Goal: Information Seeking & Learning: Learn about a topic

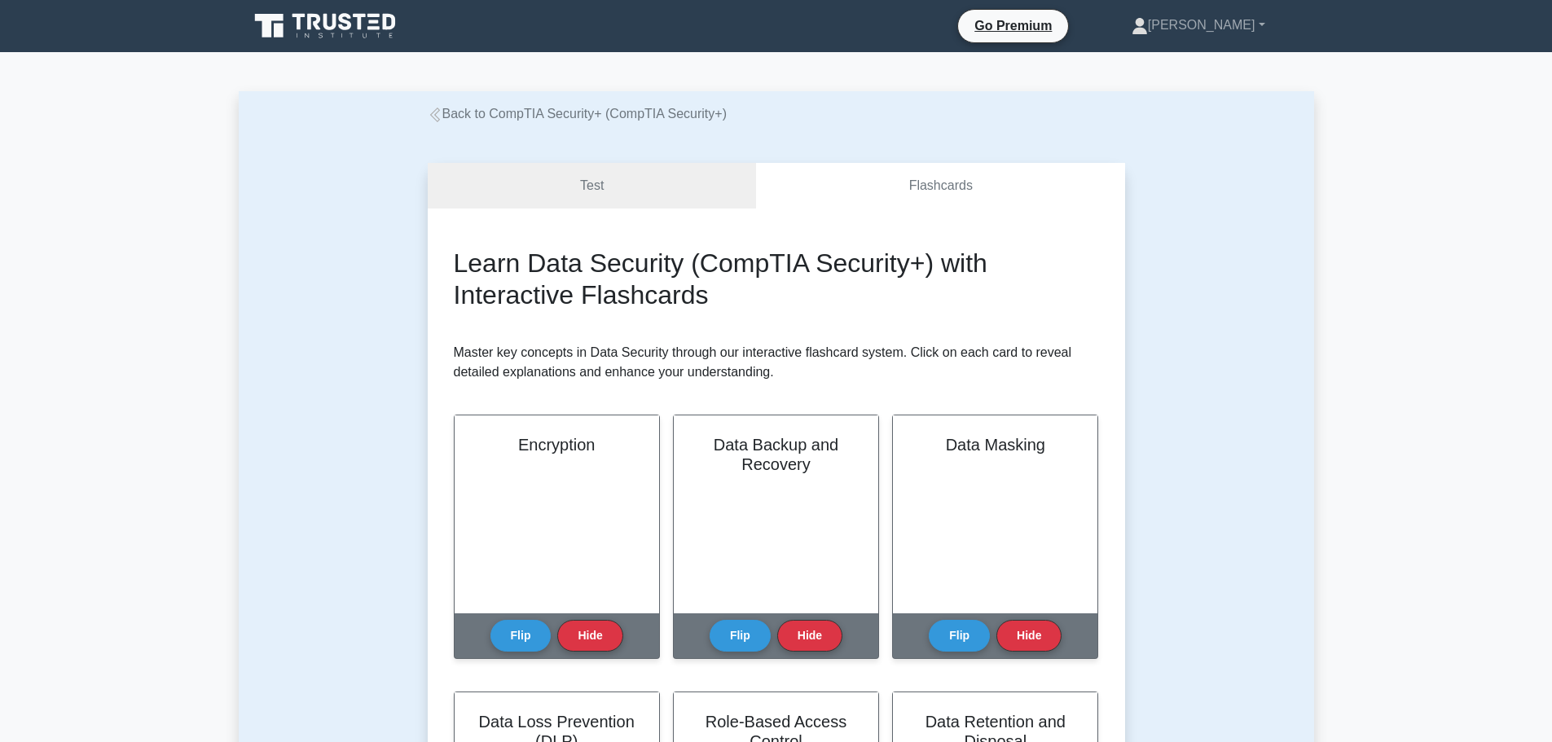
click at [538, 114] on link "Back to CompTIA Security+ (CompTIA Security+)" at bounding box center [577, 114] width 299 height 14
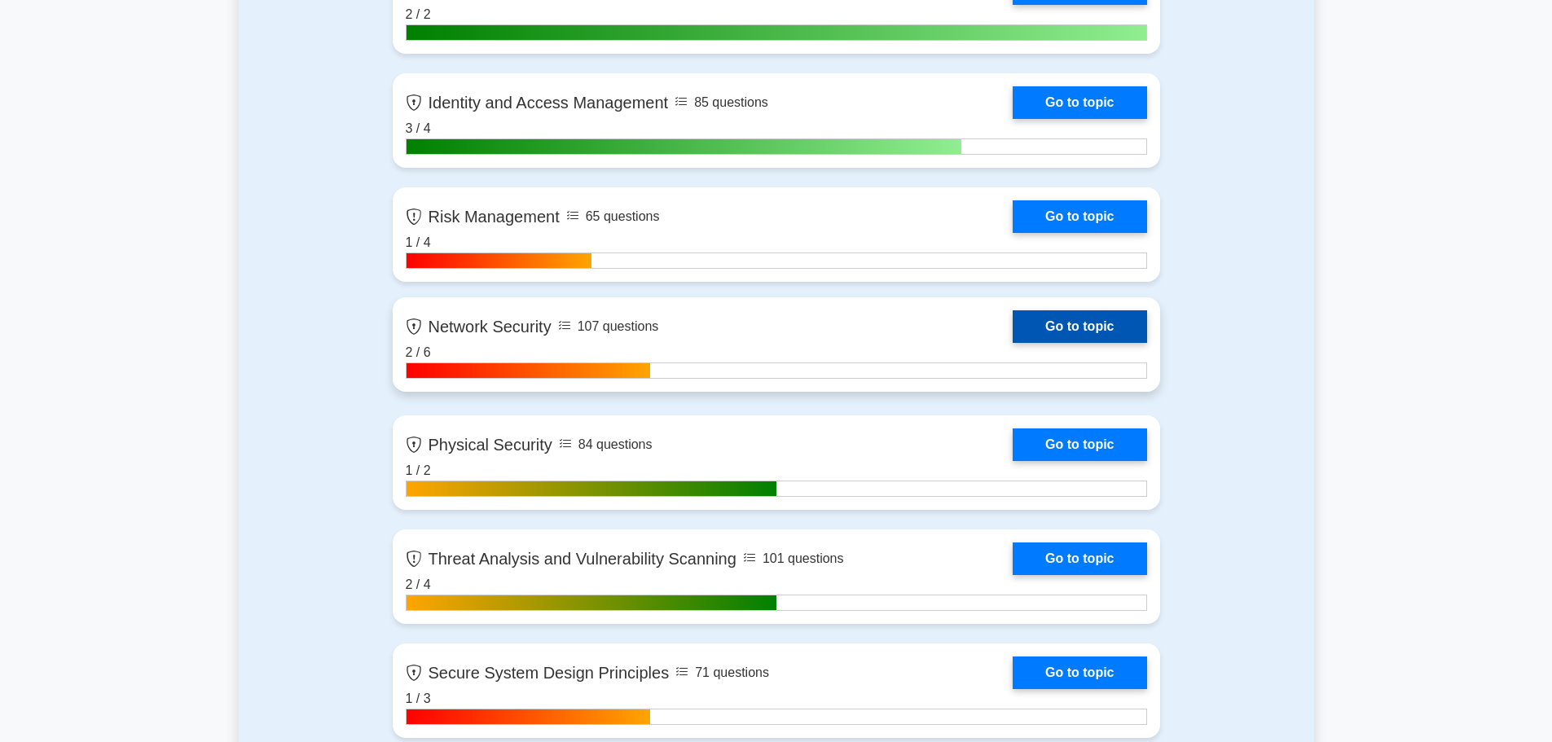
scroll to position [1222, 0]
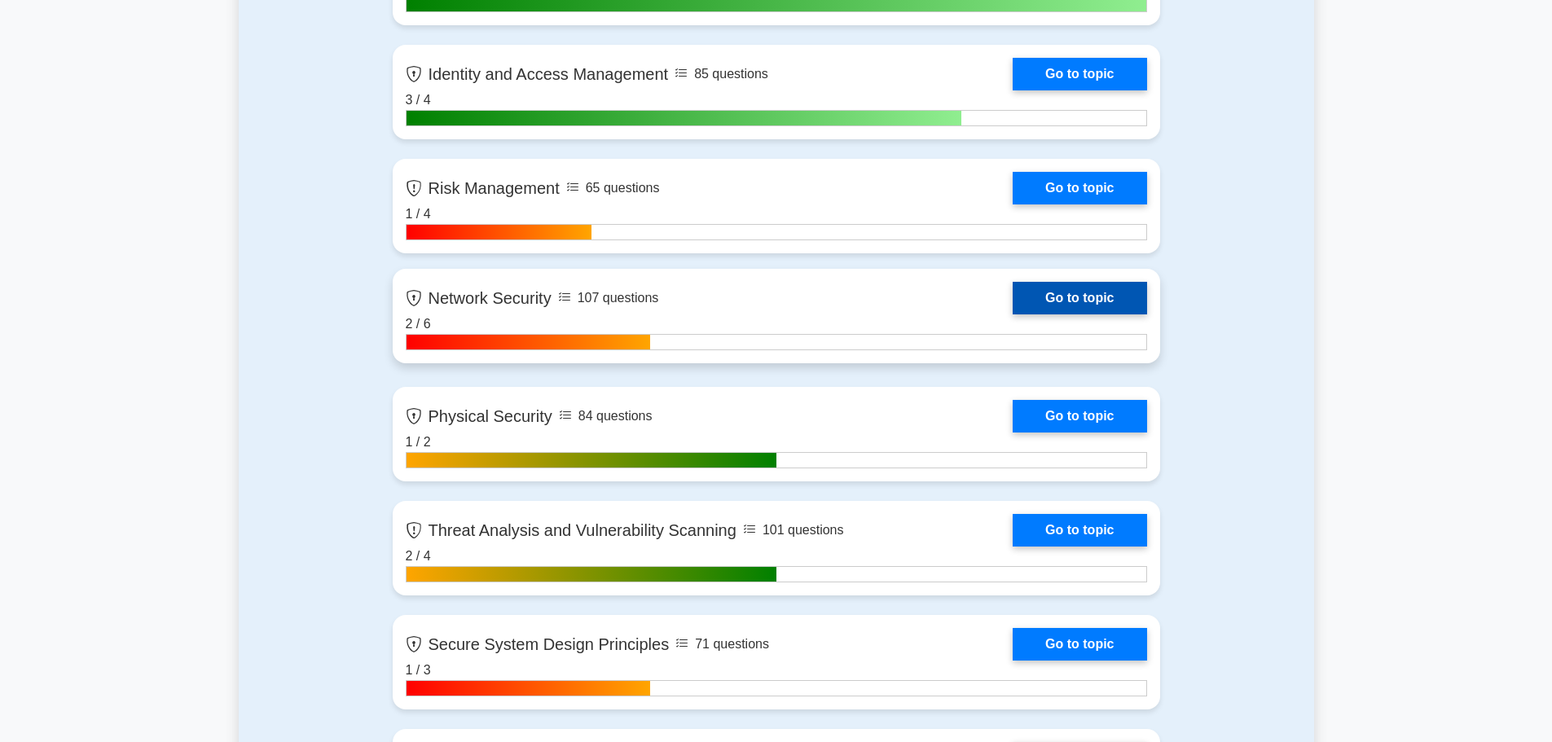
drag, startPoint x: 537, startPoint y: 253, endPoint x: 544, endPoint y: 313, distance: 59.9
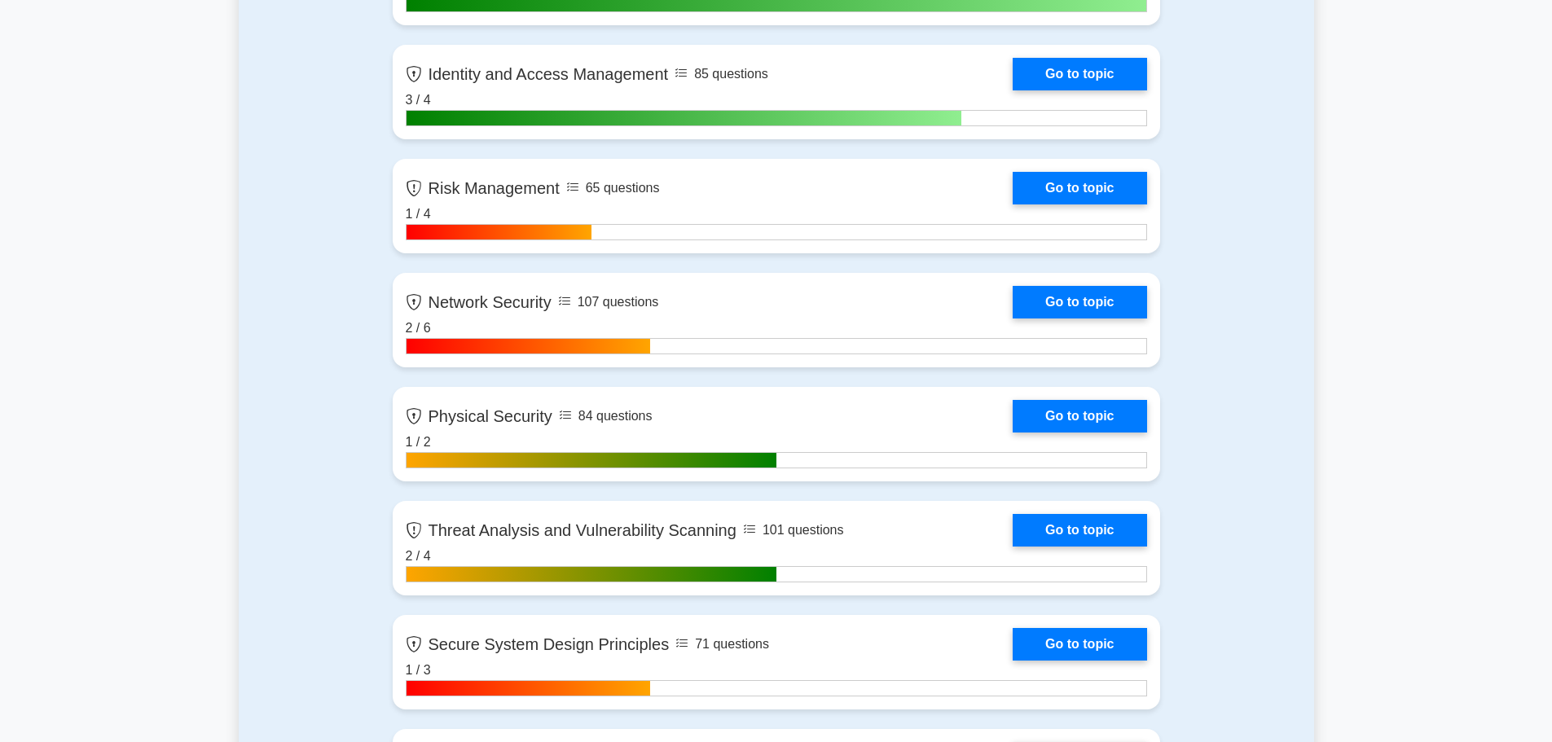
drag, startPoint x: 544, startPoint y: 313, endPoint x: 261, endPoint y: 359, distance: 287.2
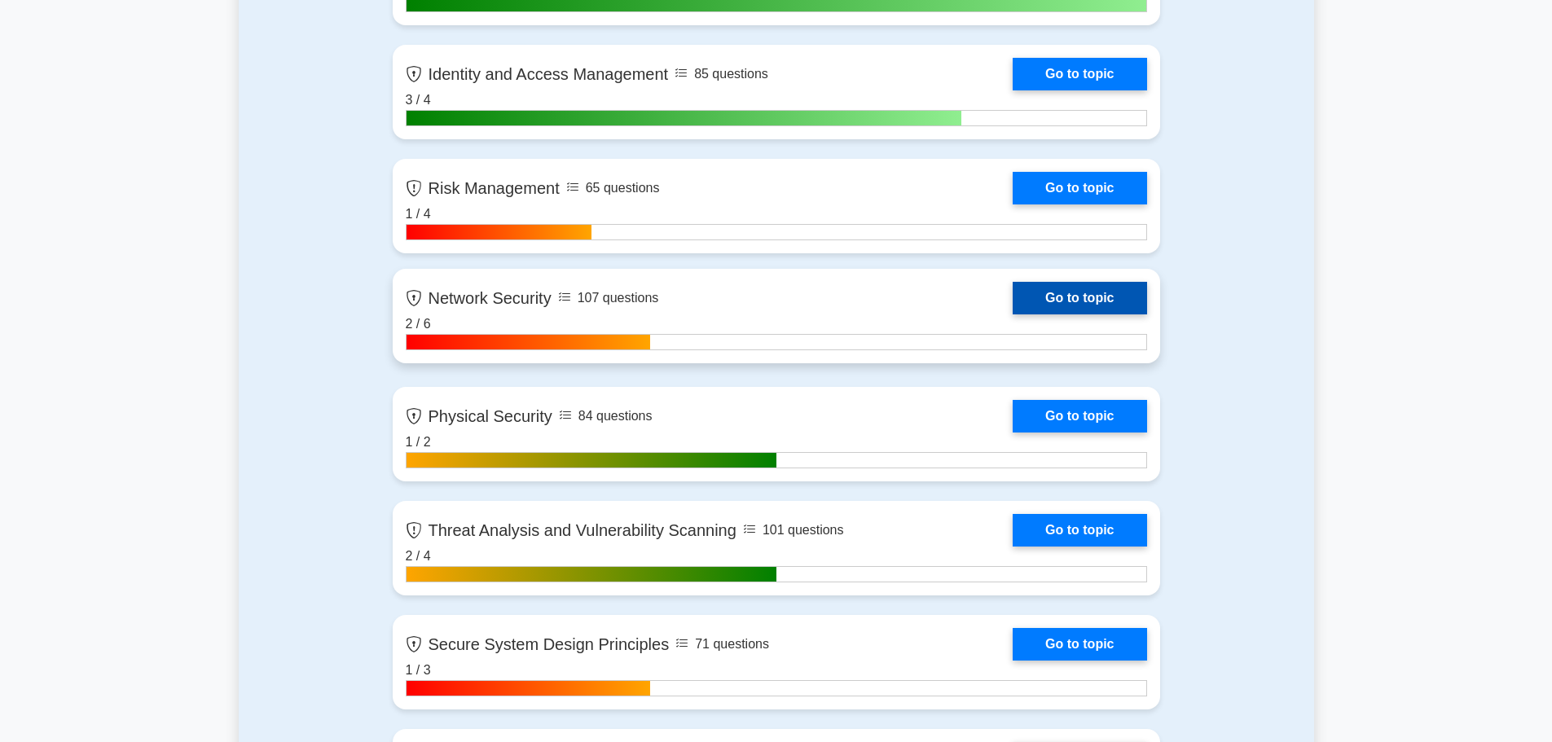
click at [1075, 303] on link "Go to topic" at bounding box center [1080, 298] width 134 height 33
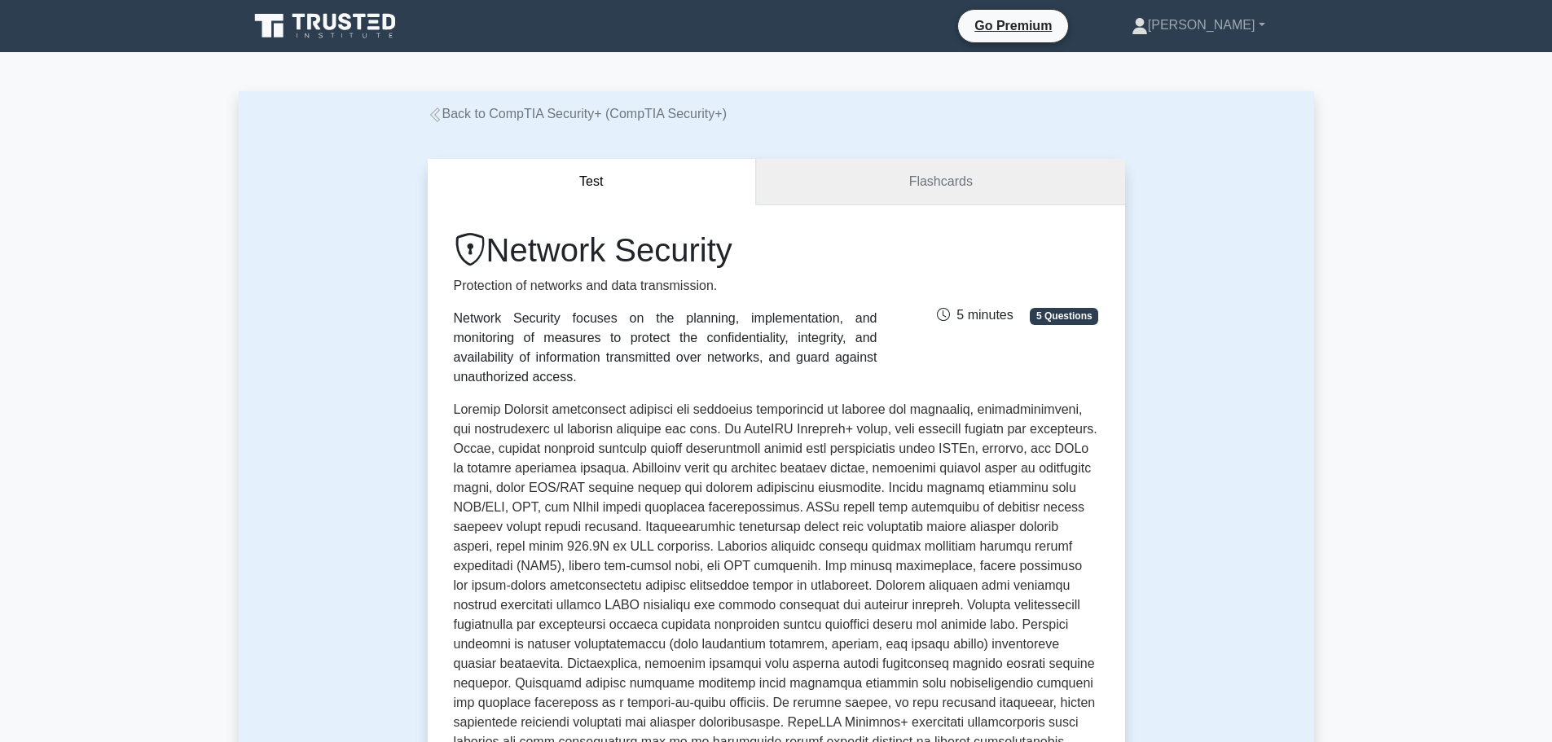
click at [1062, 199] on link "Flashcards" at bounding box center [940, 182] width 368 height 46
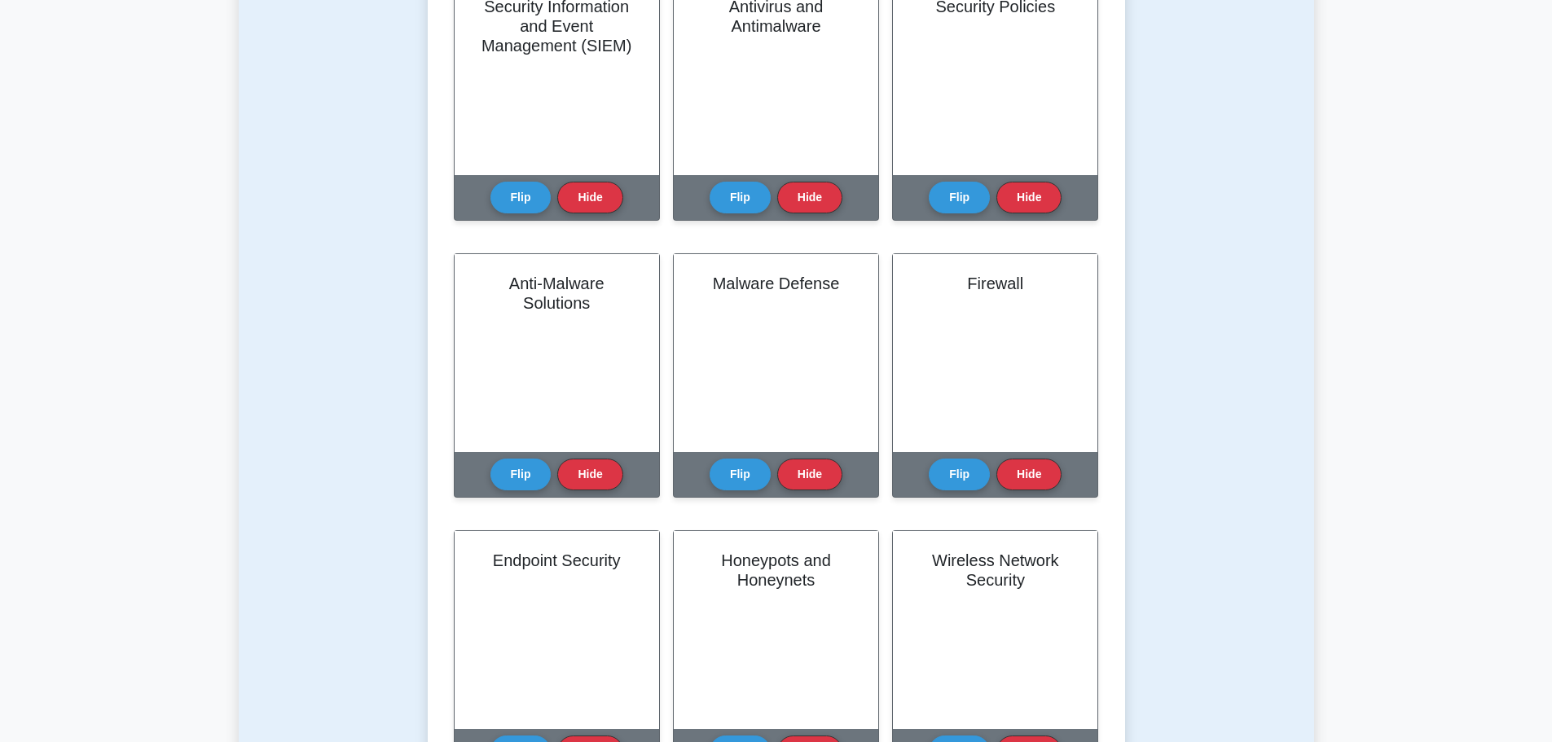
scroll to position [978, 0]
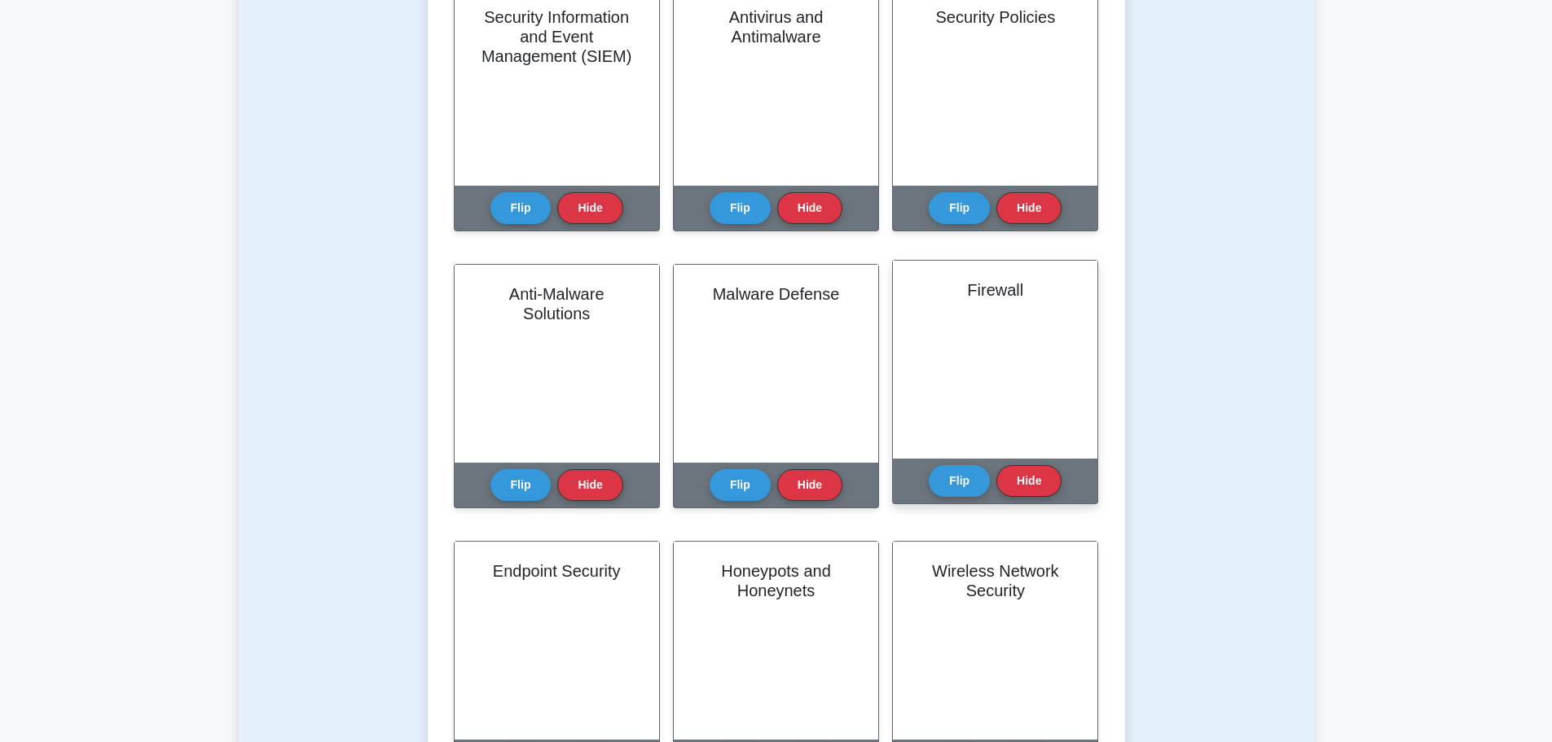
click at [1014, 361] on div "Firewall" at bounding box center [995, 360] width 205 height 198
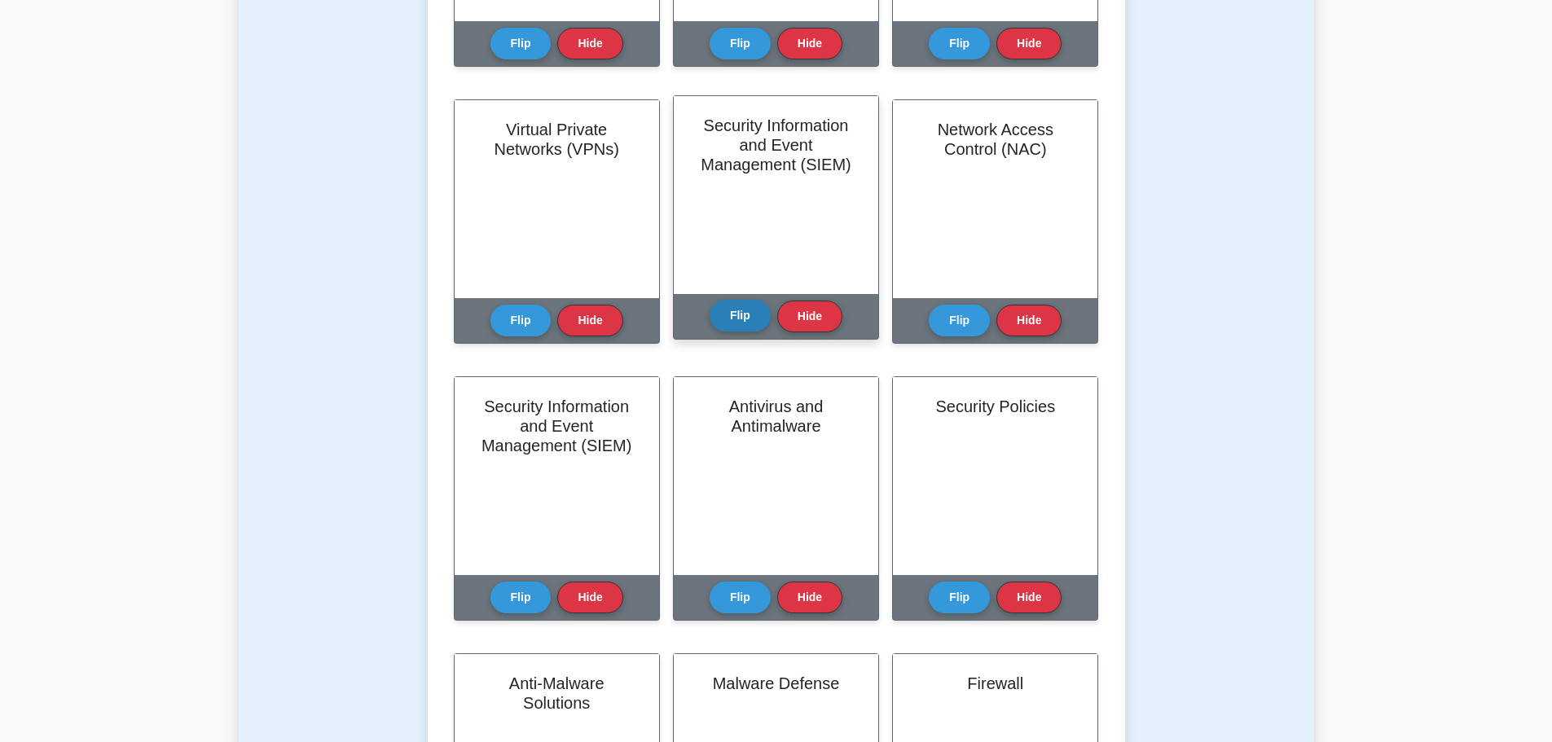
scroll to position [570, 0]
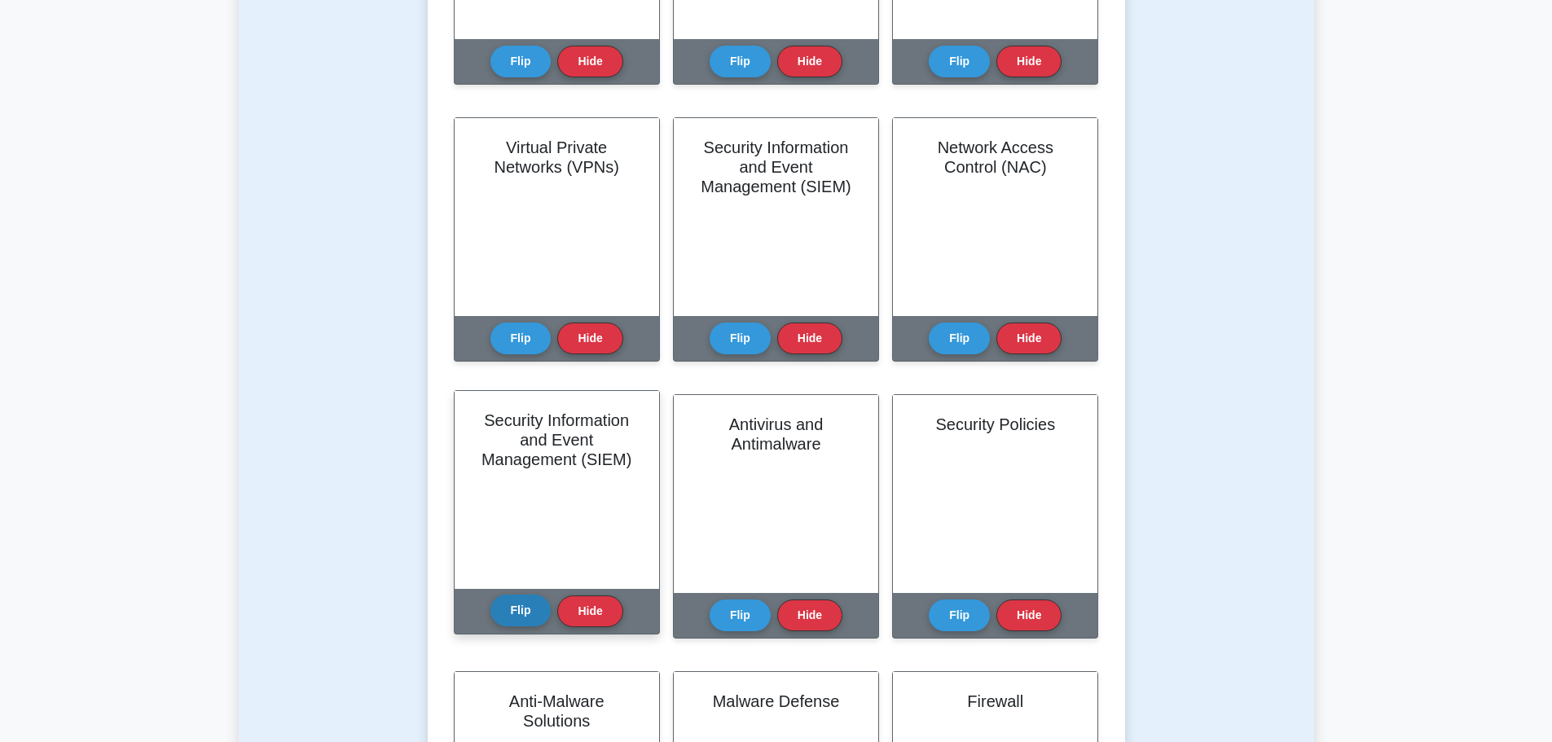
click at [512, 614] on button "Flip" at bounding box center [521, 611] width 61 height 32
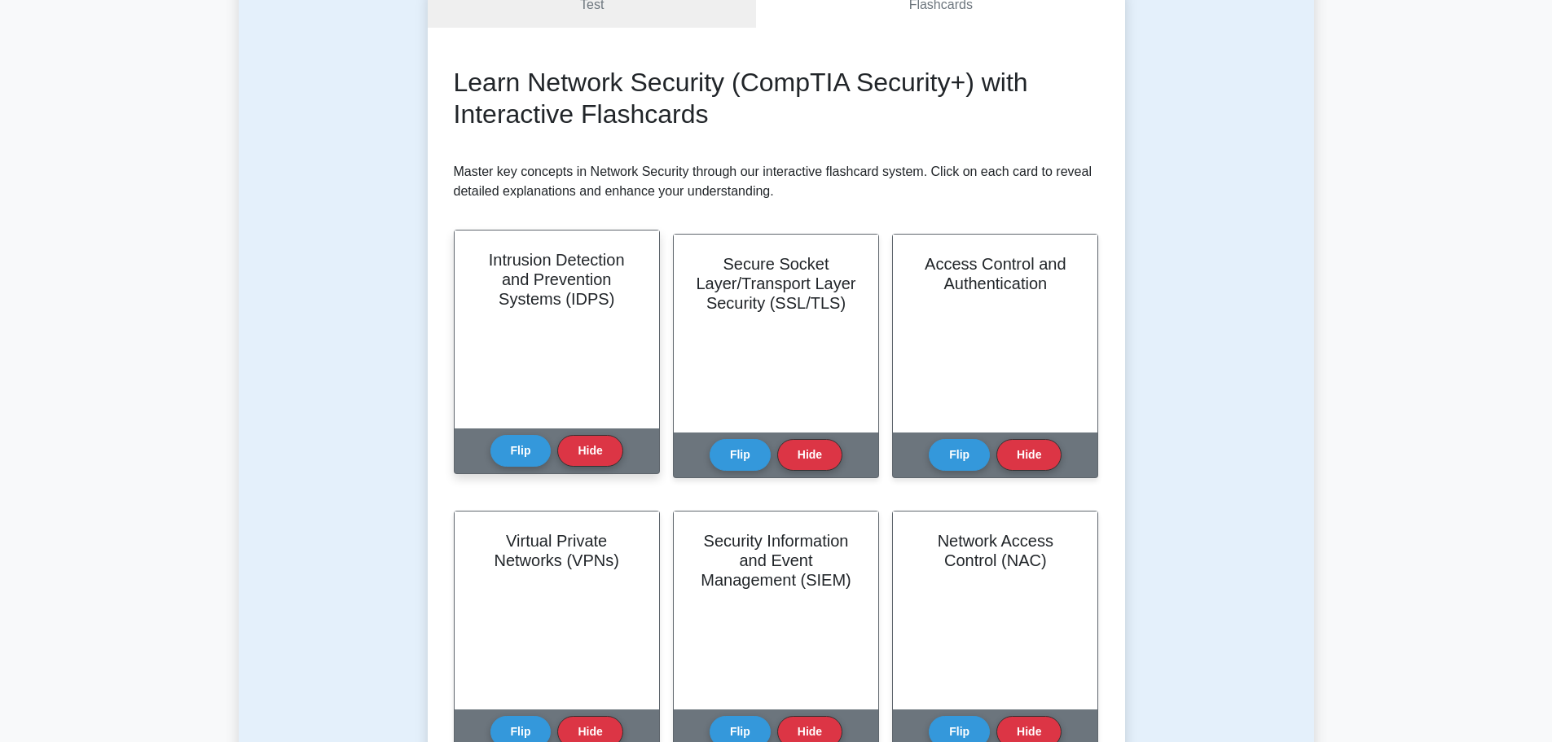
scroll to position [0, 0]
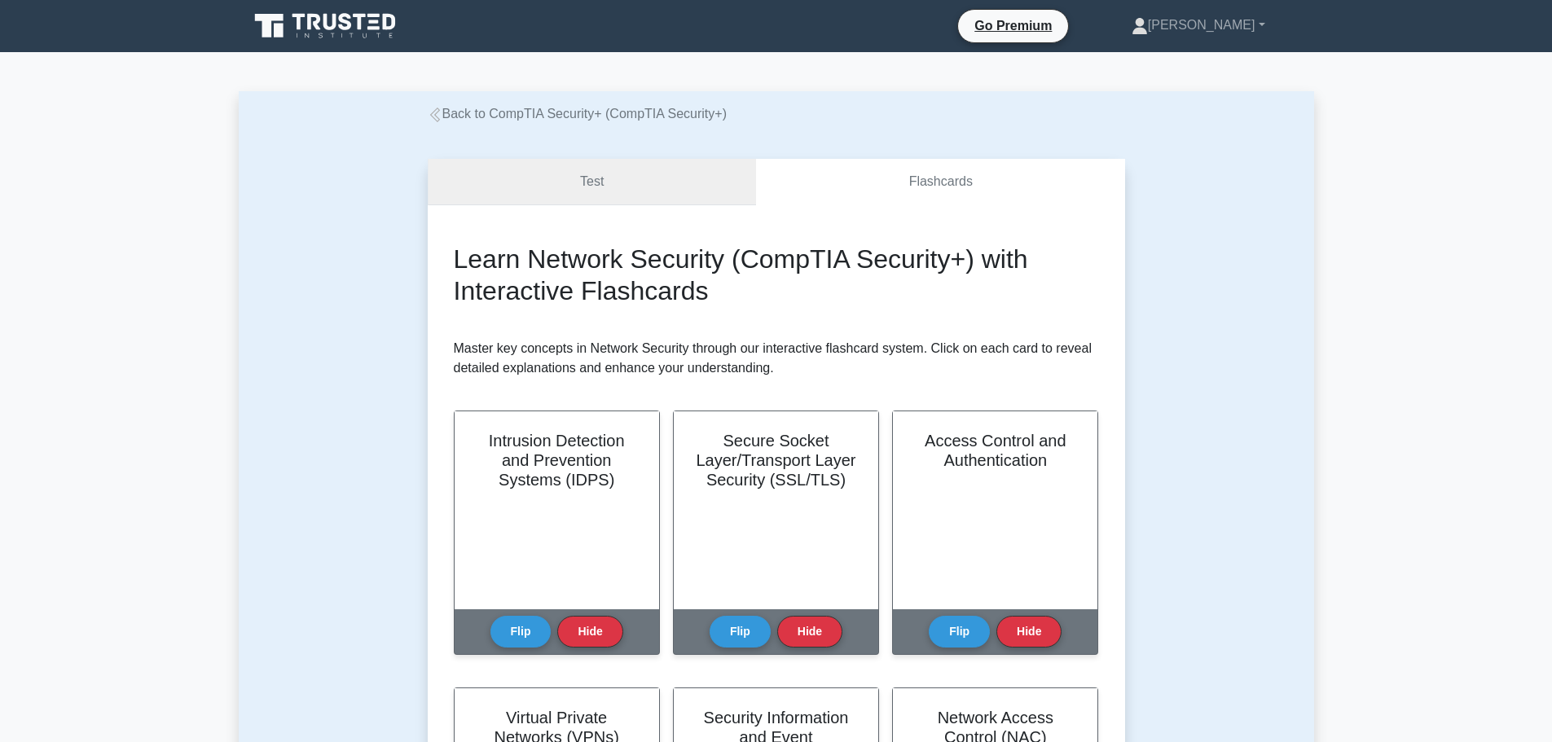
click at [742, 177] on link "Test" at bounding box center [592, 182] width 329 height 46
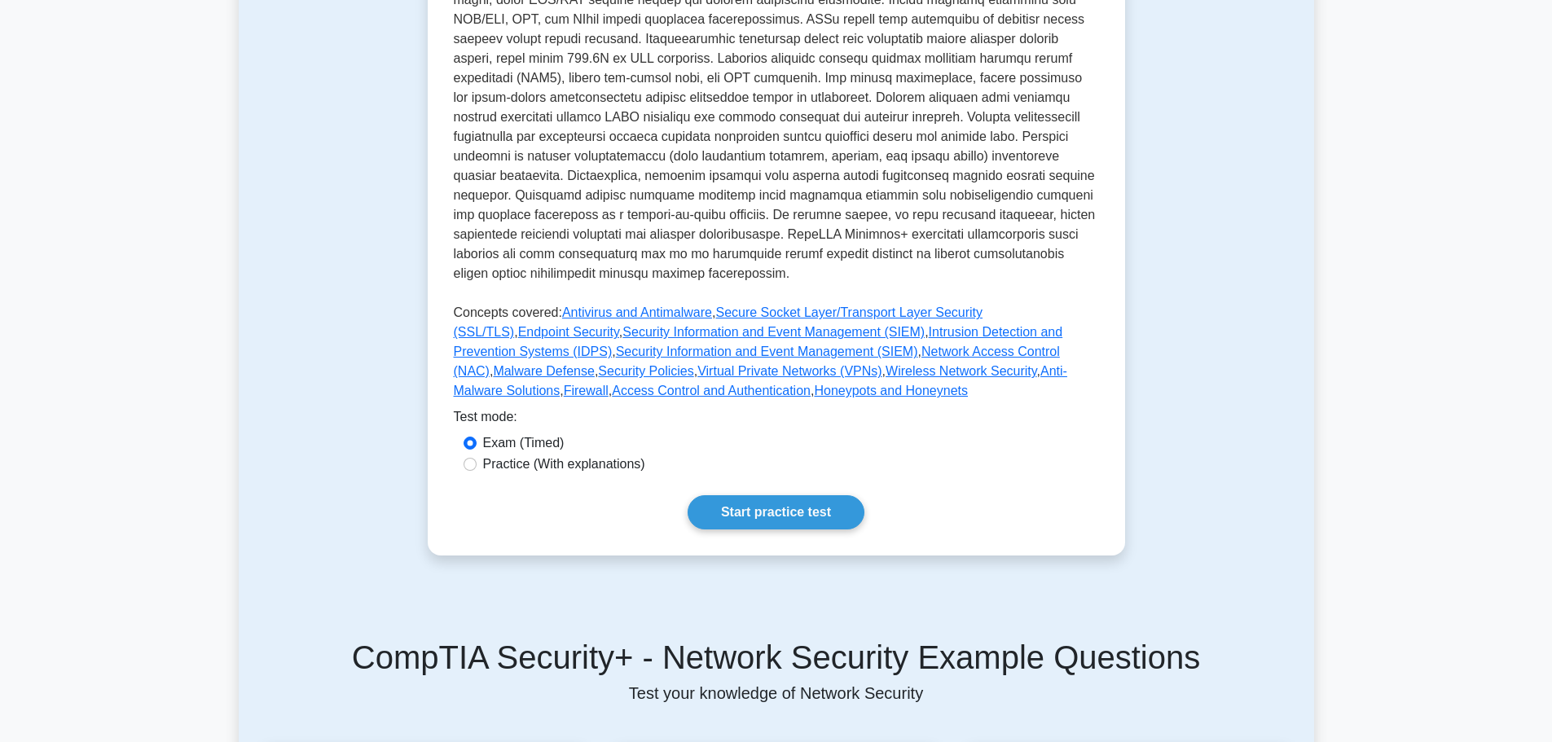
scroll to position [489, 0]
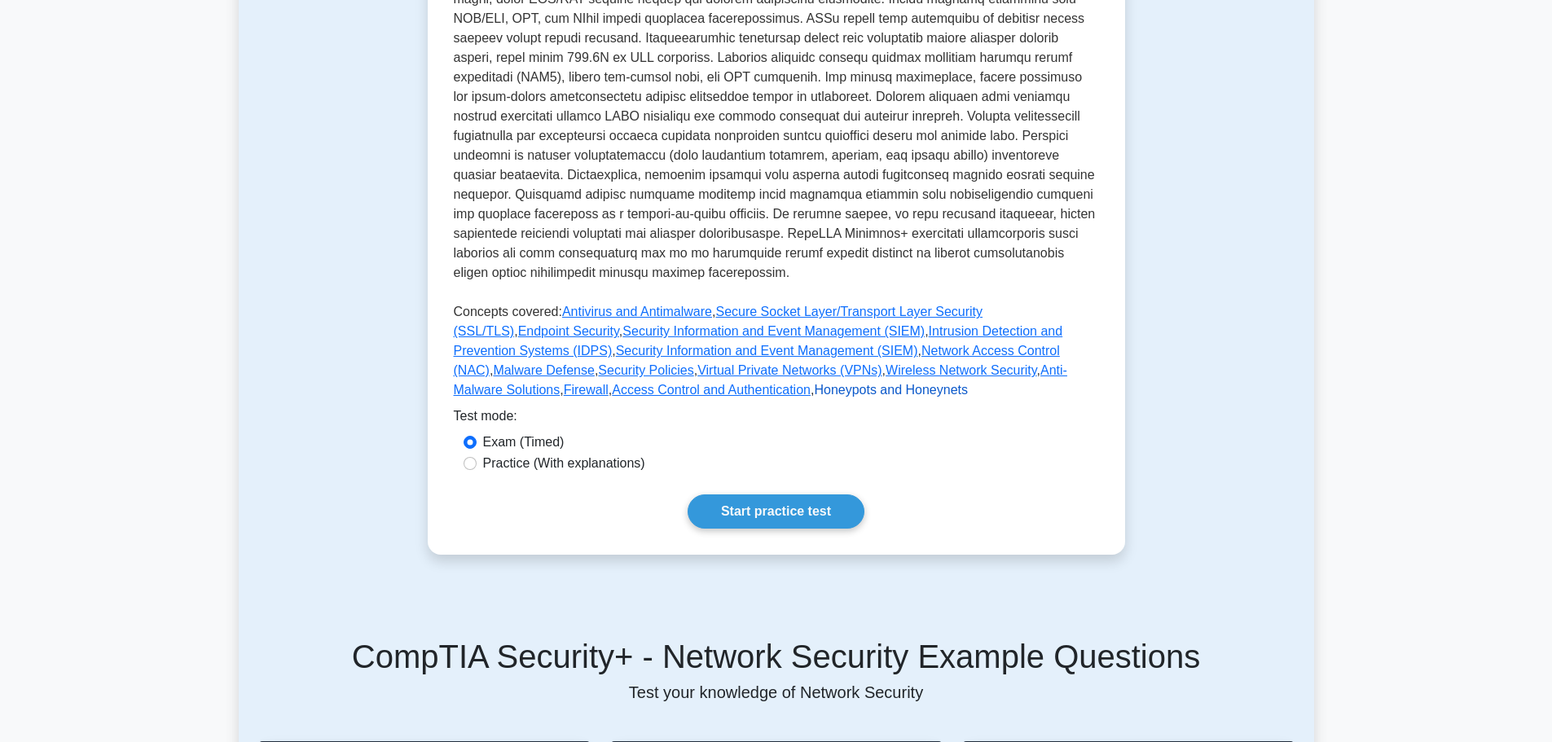
click at [814, 392] on link "Honeypots and Honeynets" at bounding box center [891, 390] width 154 height 14
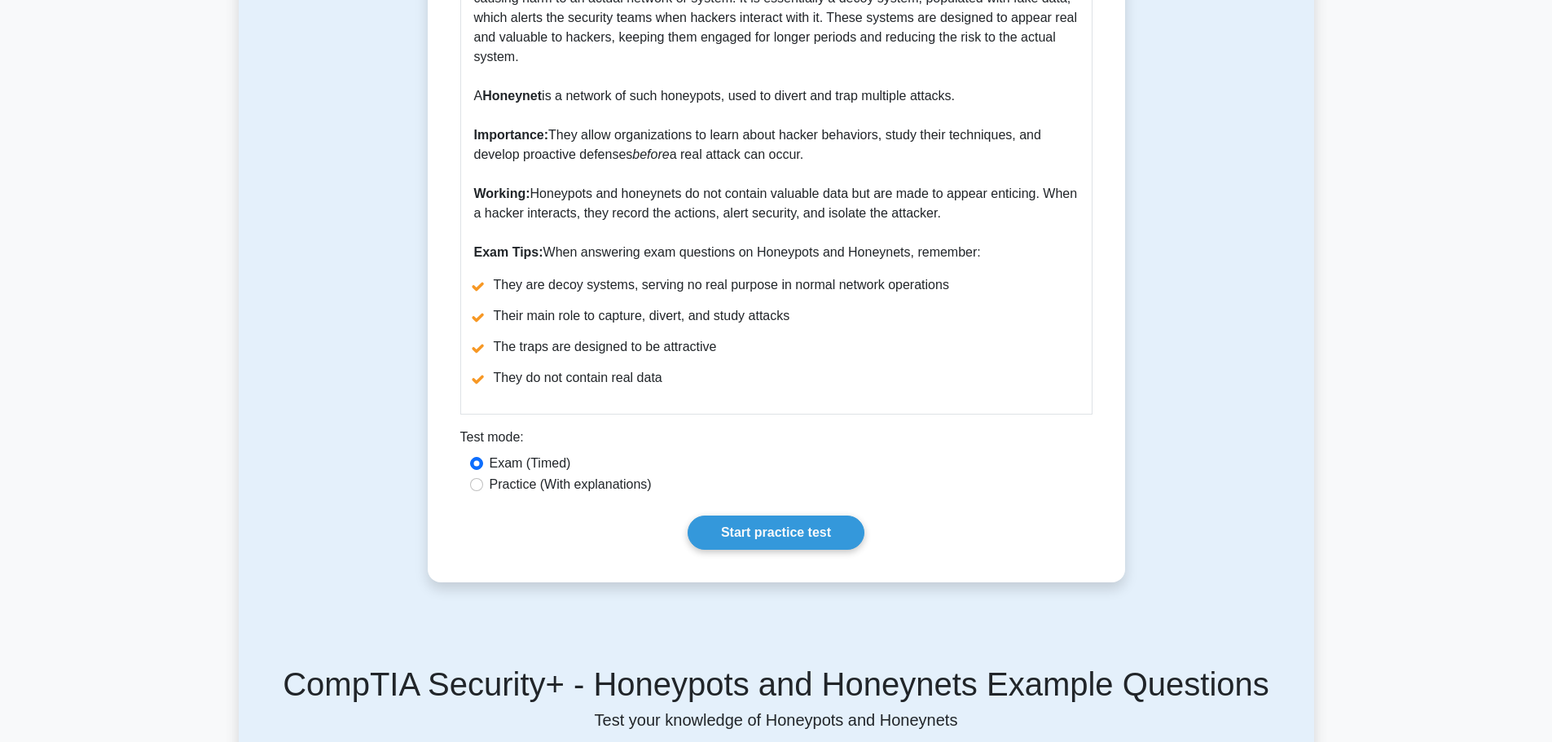
scroll to position [570, 0]
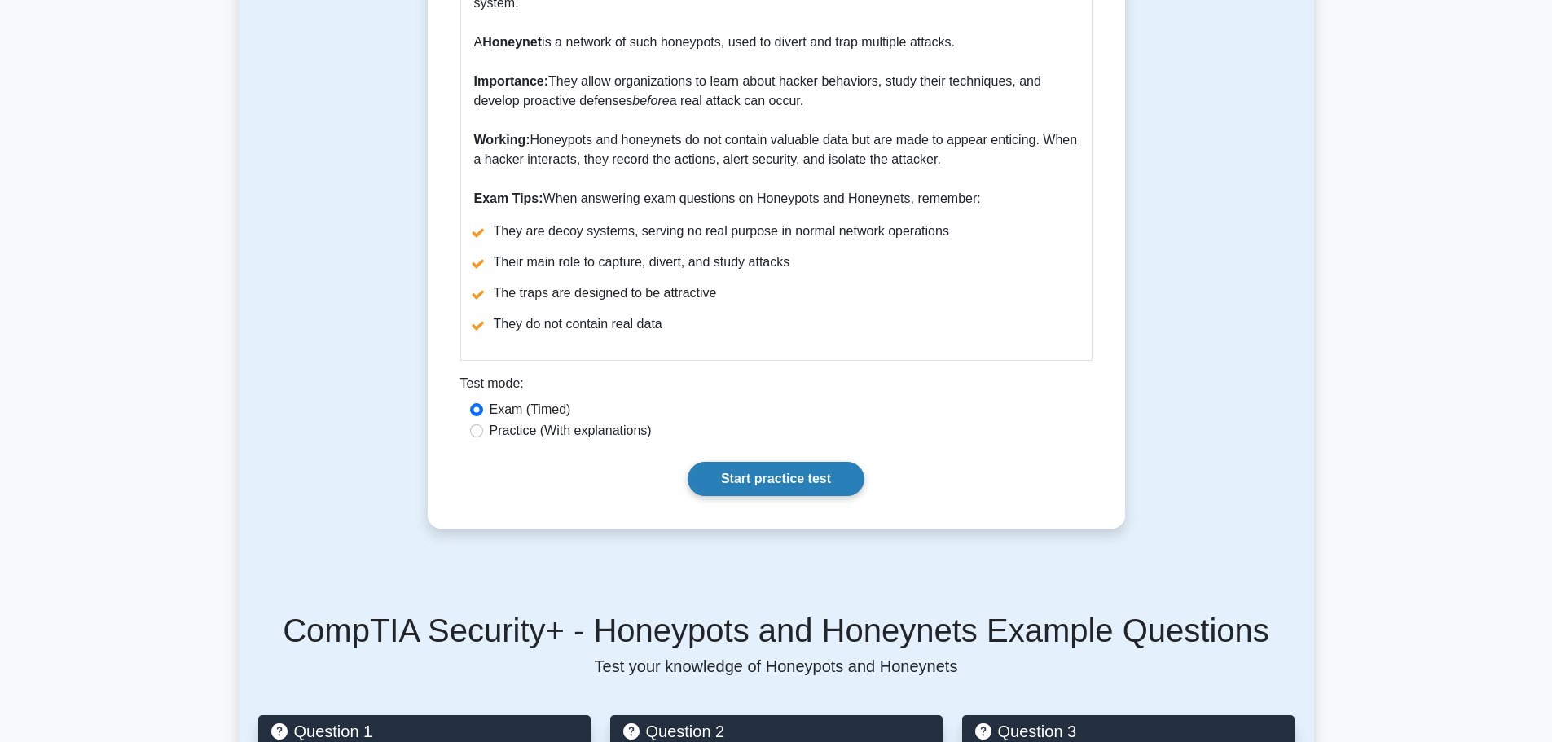
click at [757, 476] on link "Start practice test" at bounding box center [776, 479] width 177 height 34
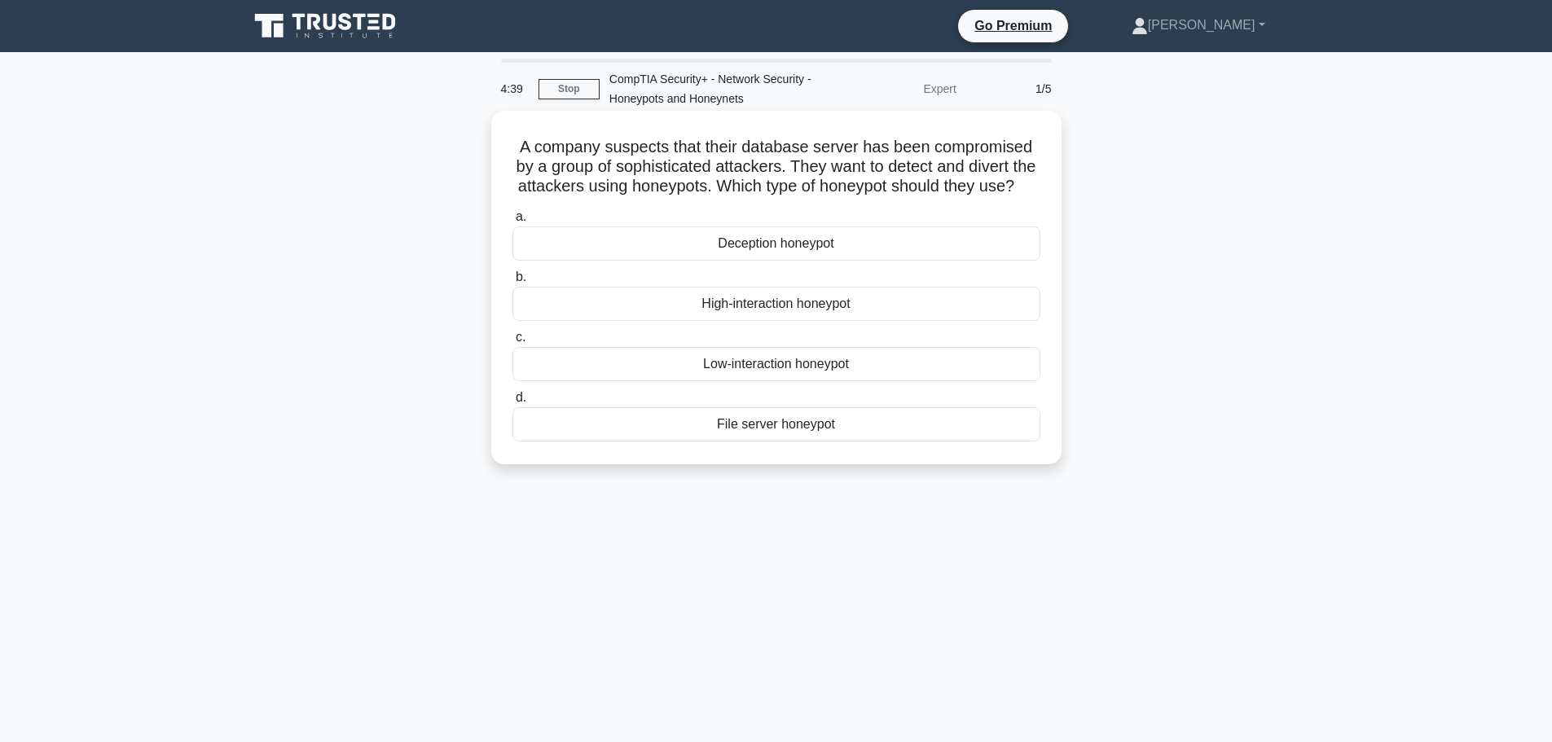
click at [700, 442] on div "File server honeypot" at bounding box center [777, 424] width 528 height 34
click at [513, 403] on input "d. File server honeypot" at bounding box center [513, 398] width 0 height 11
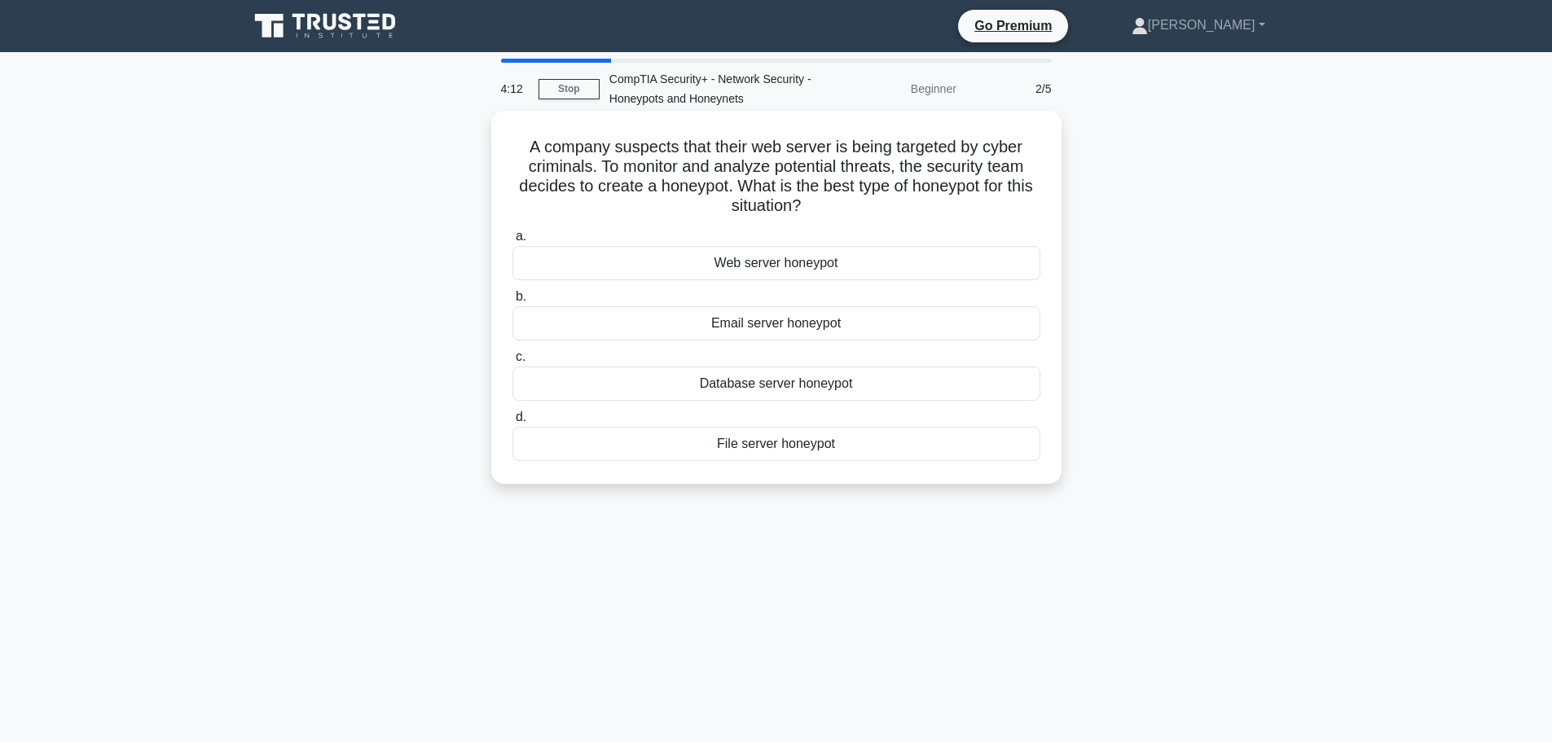
click at [747, 262] on div "Web server honeypot" at bounding box center [777, 263] width 528 height 34
click at [513, 242] on input "a. Web server honeypot" at bounding box center [513, 236] width 0 height 11
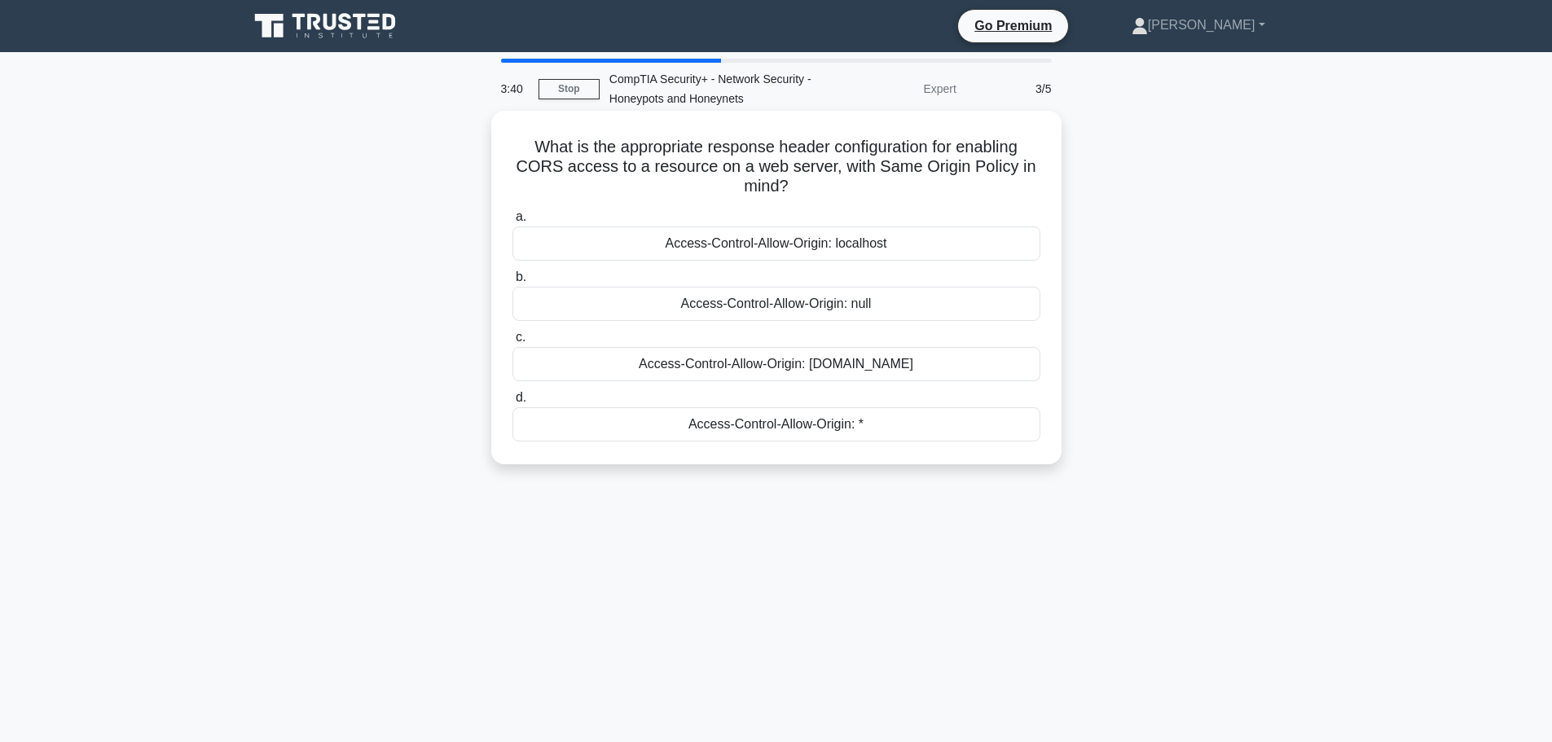
click at [670, 374] on div "Access-Control-Allow-Origin: [DOMAIN_NAME]" at bounding box center [777, 364] width 528 height 34
click at [513, 343] on input "c. Access-Control-Allow-Origin: [DOMAIN_NAME]" at bounding box center [513, 337] width 0 height 11
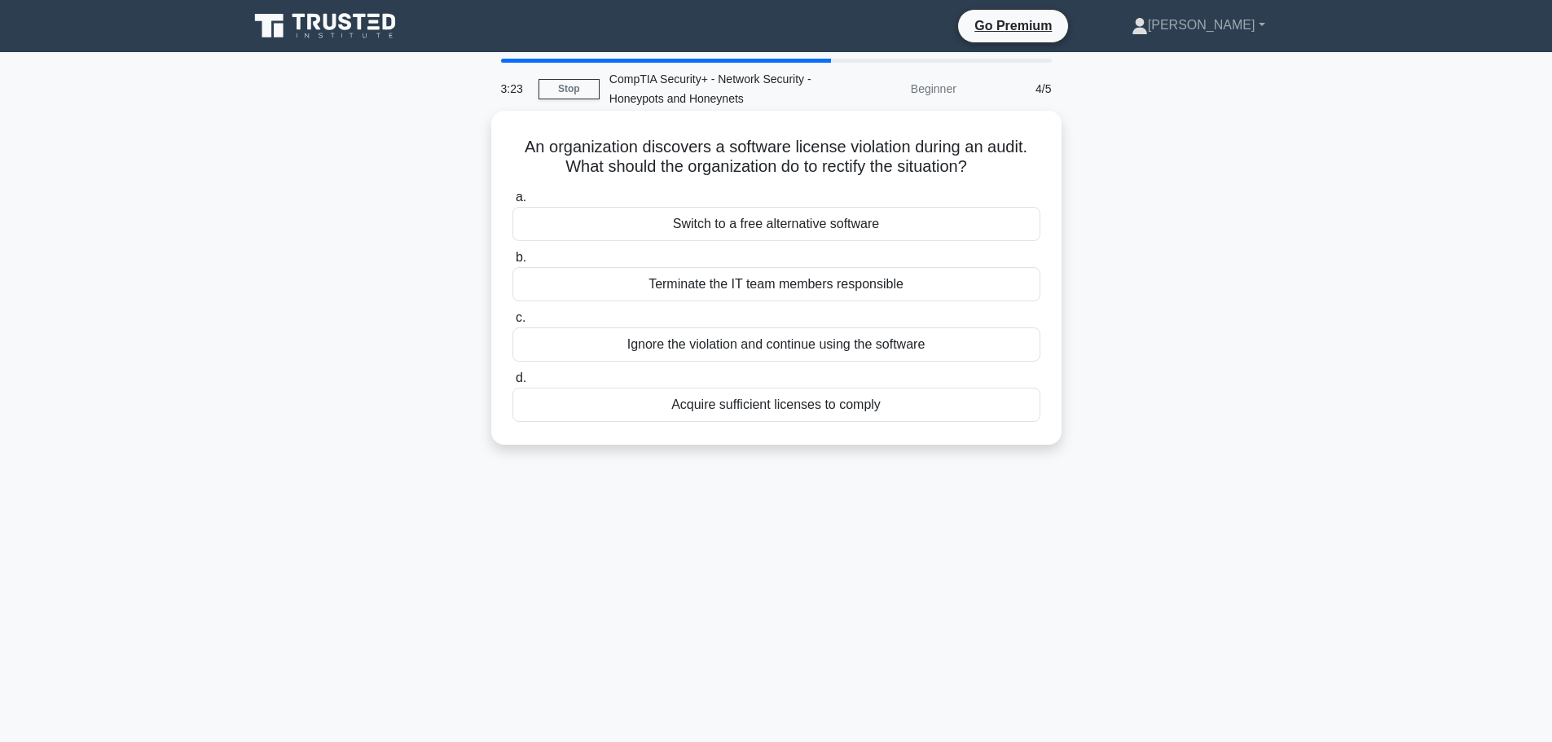
click at [779, 412] on div "Acquire sufficient licenses to comply" at bounding box center [777, 405] width 528 height 34
click at [513, 384] on input "d. Acquire sufficient licenses to comply" at bounding box center [513, 378] width 0 height 11
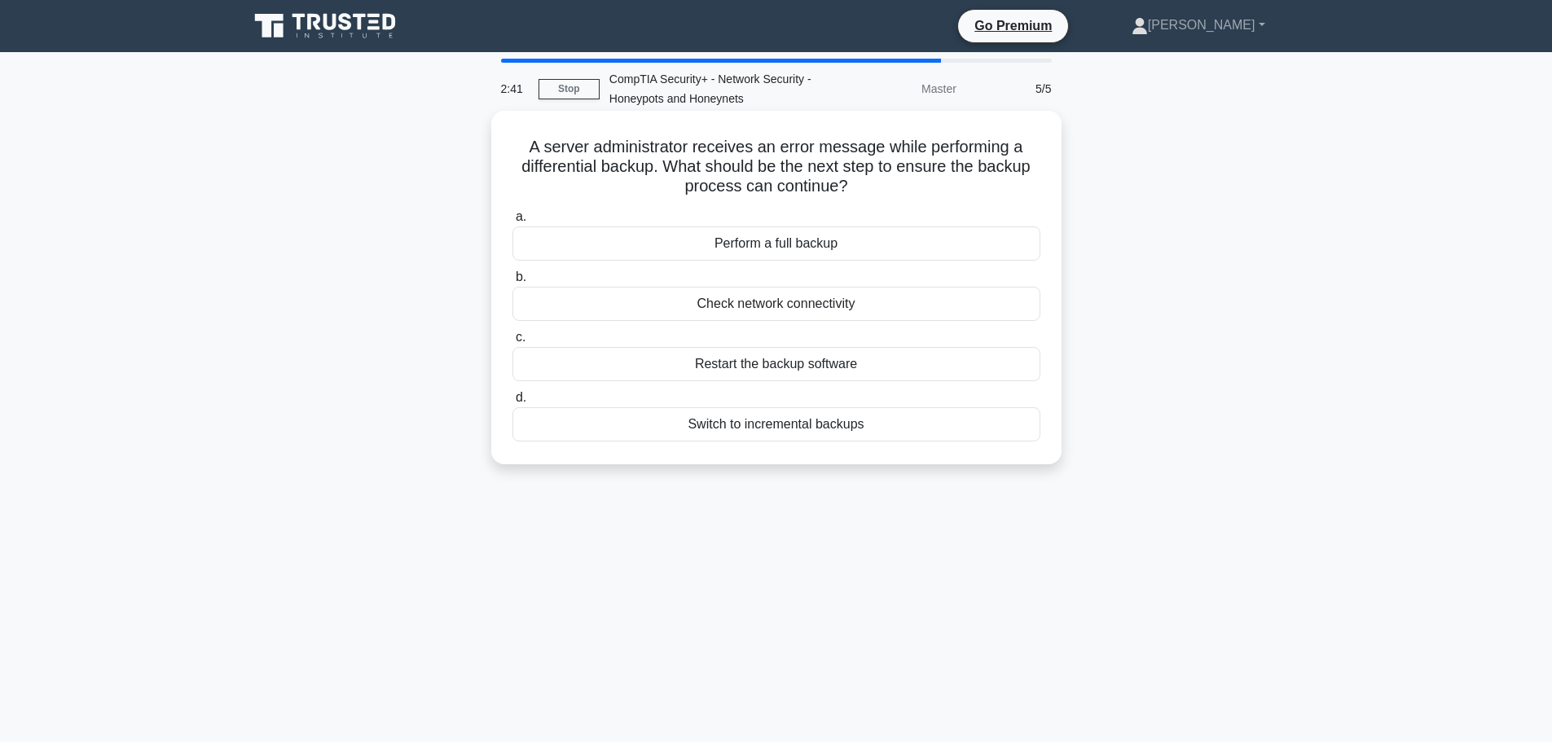
click at [765, 420] on div "Switch to incremental backups" at bounding box center [777, 424] width 528 height 34
click at [513, 403] on input "d. Switch to incremental backups" at bounding box center [513, 398] width 0 height 11
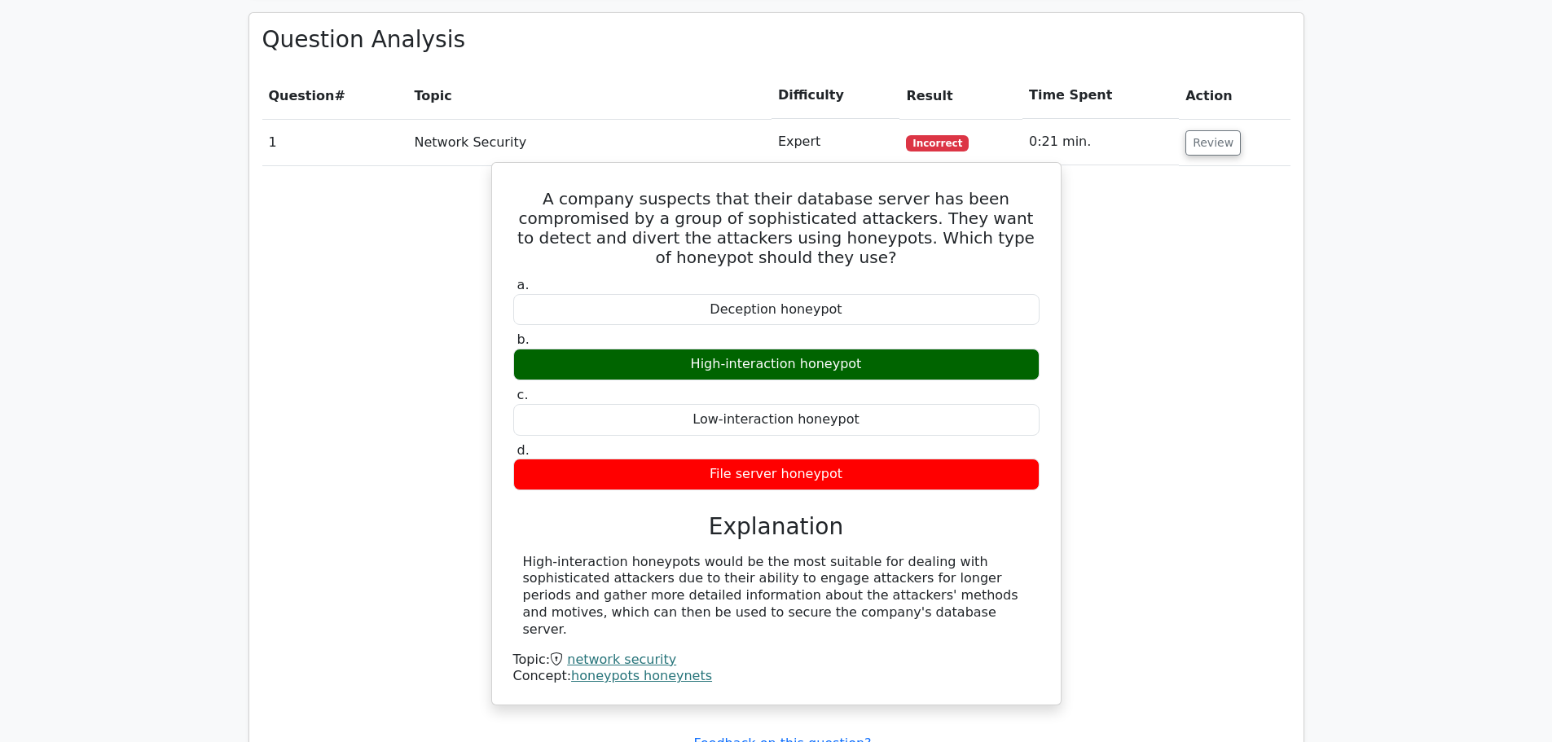
scroll to position [978, 0]
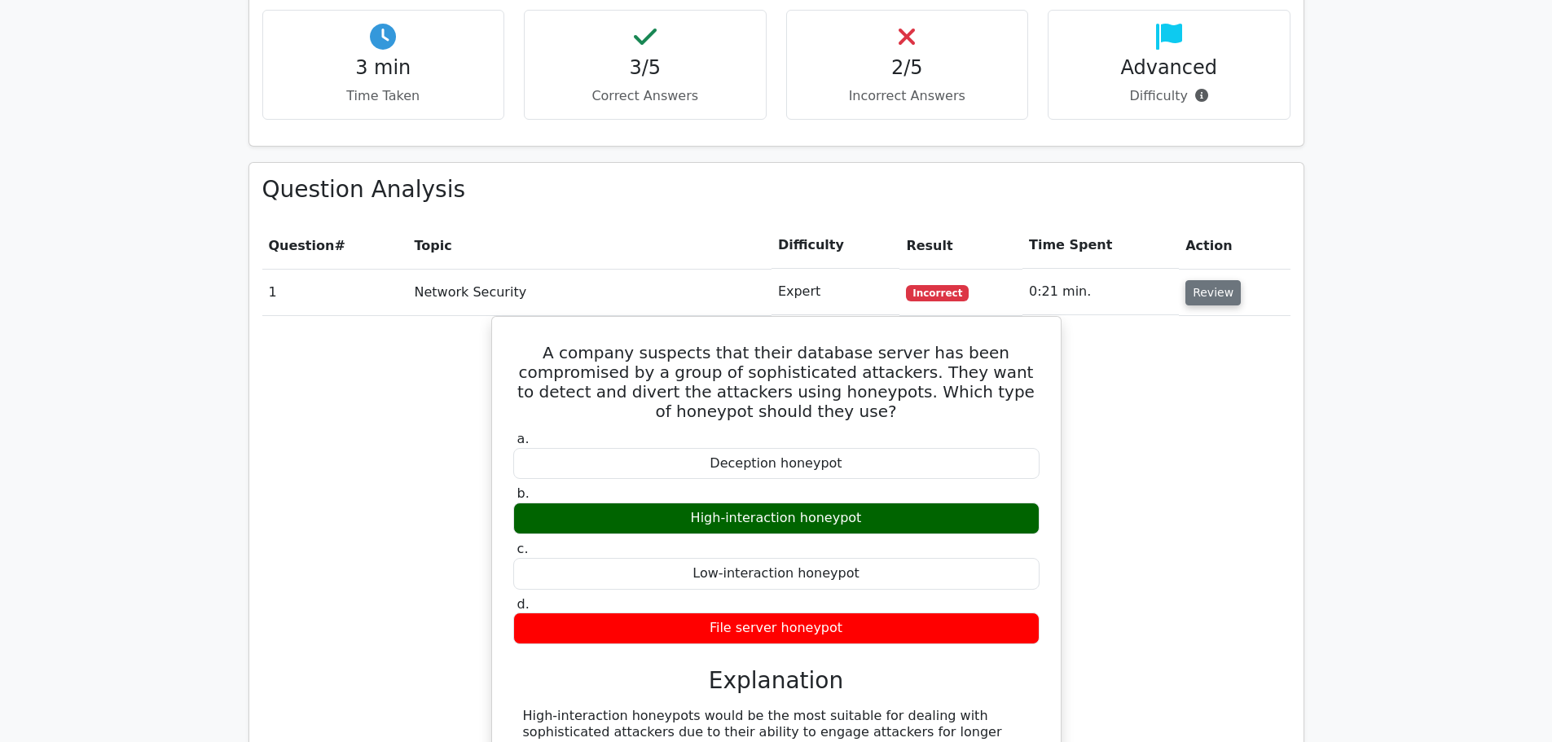
click at [1186, 280] on button "Review" at bounding box center [1213, 292] width 55 height 25
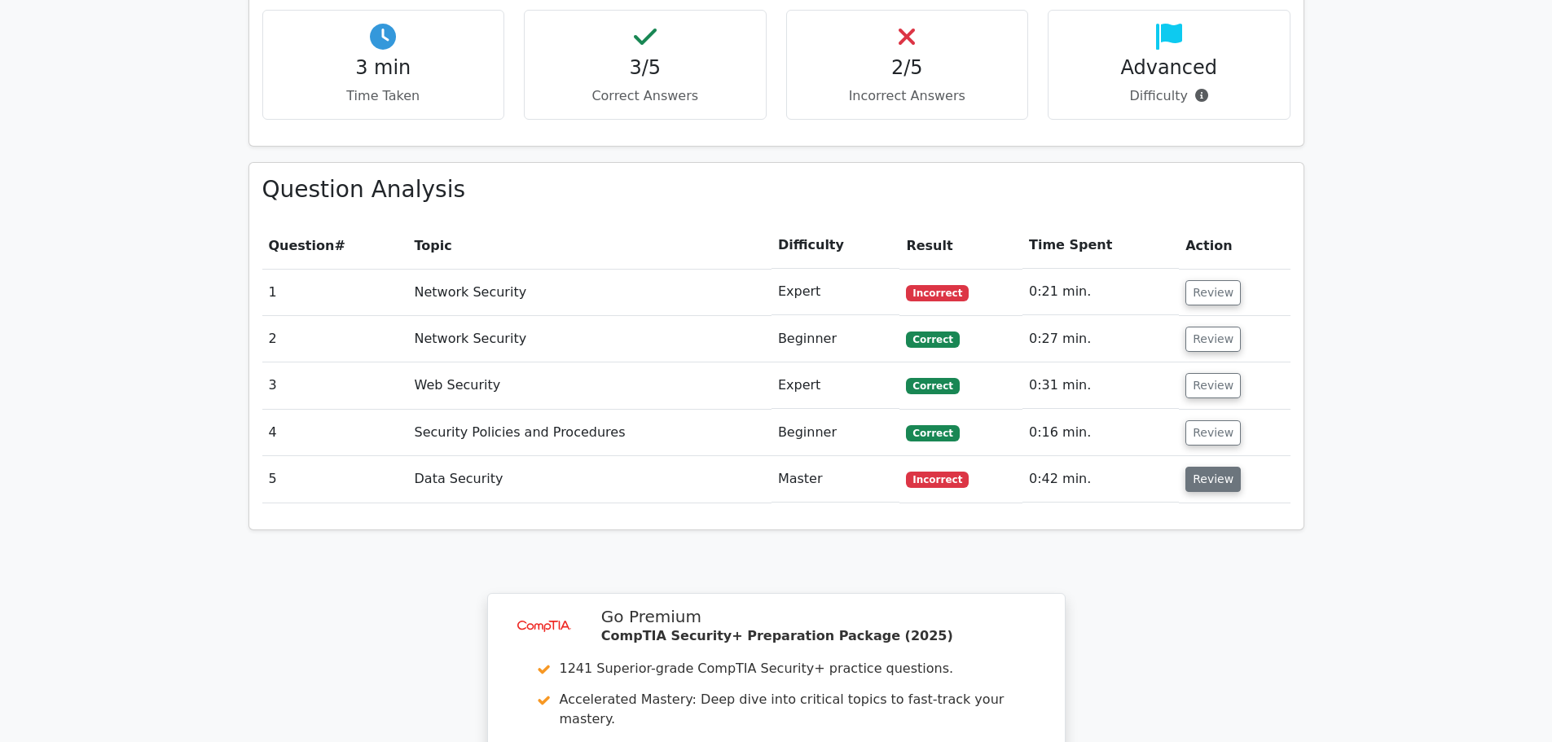
click at [1211, 467] on button "Review" at bounding box center [1213, 479] width 55 height 25
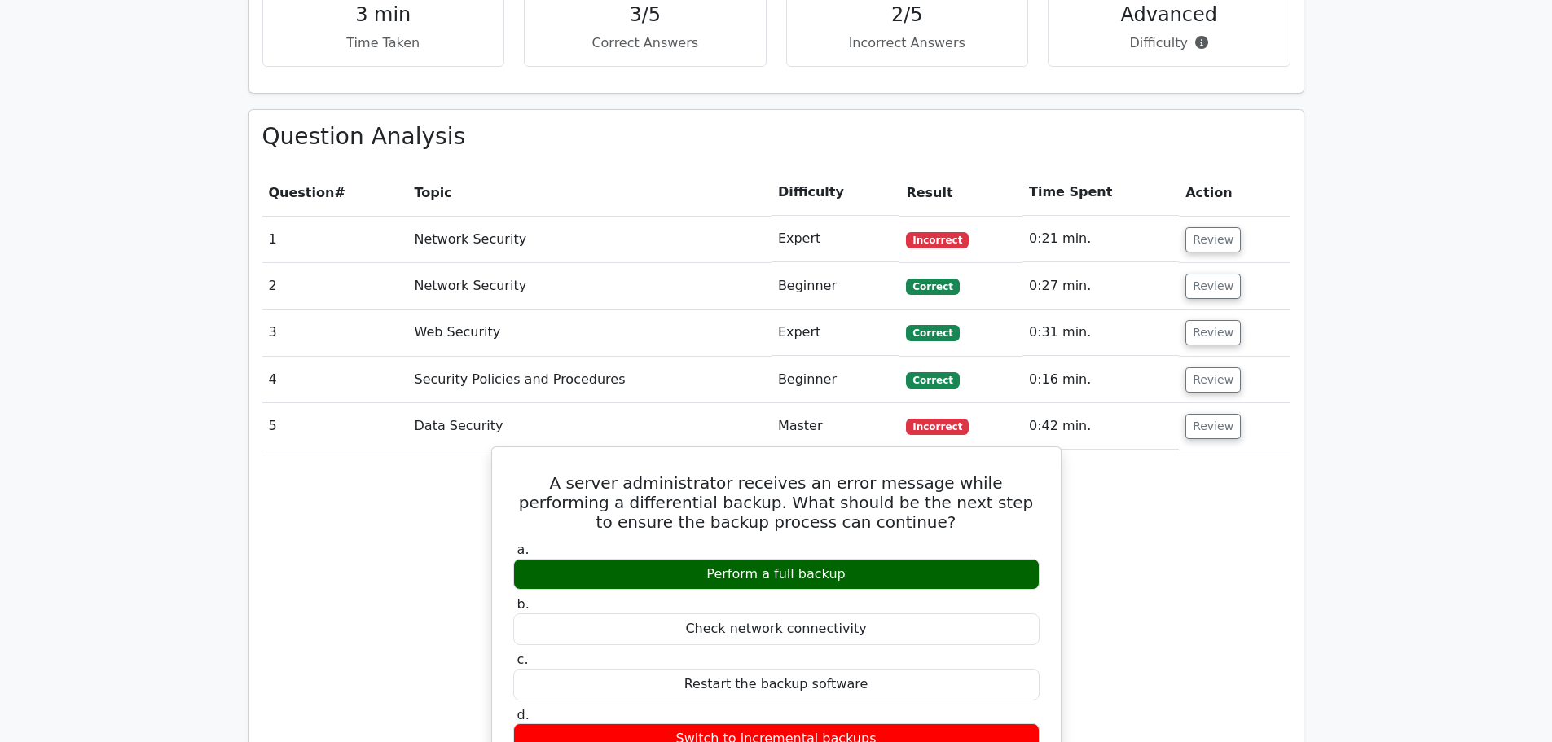
scroll to position [1059, 0]
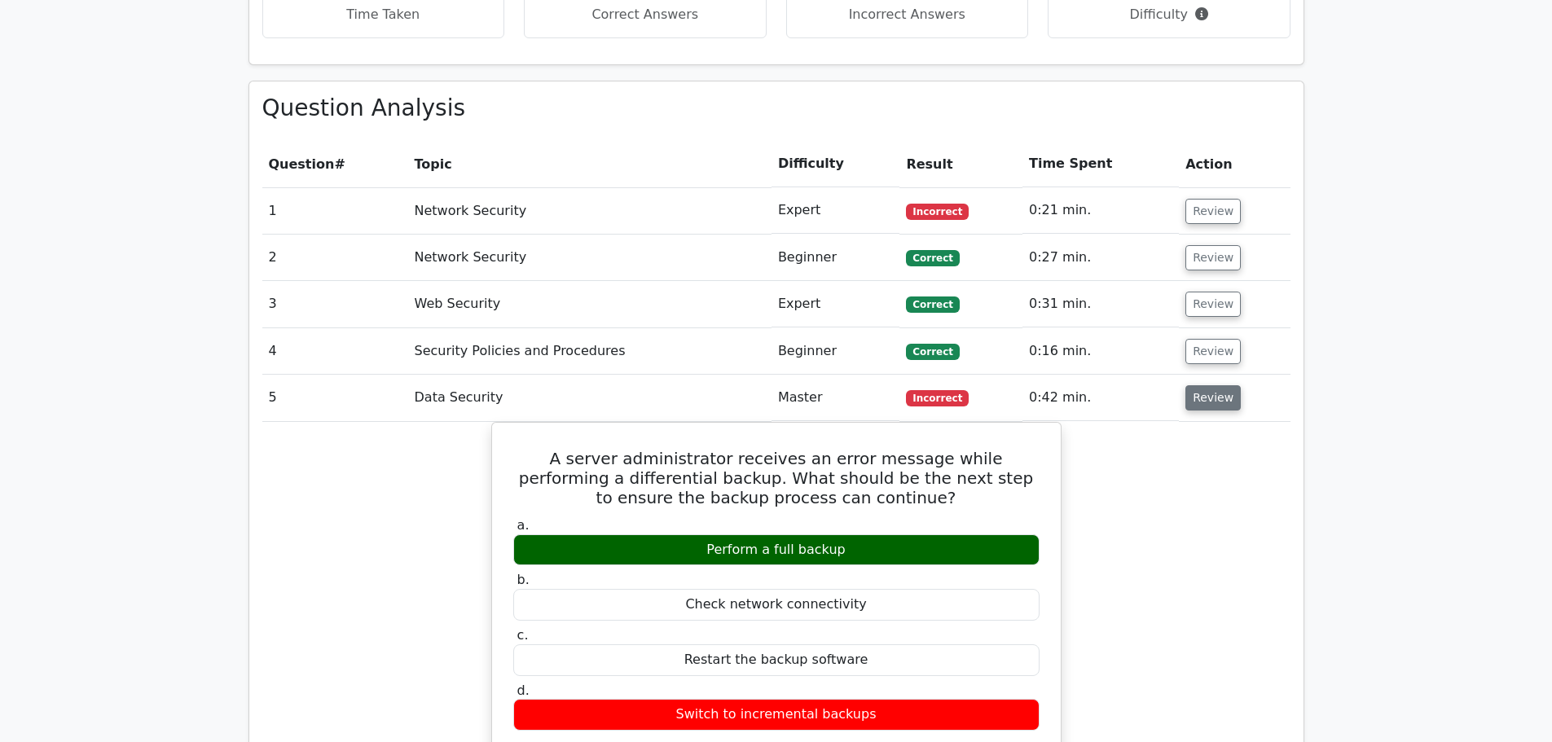
click at [1197, 385] on button "Review" at bounding box center [1213, 397] width 55 height 25
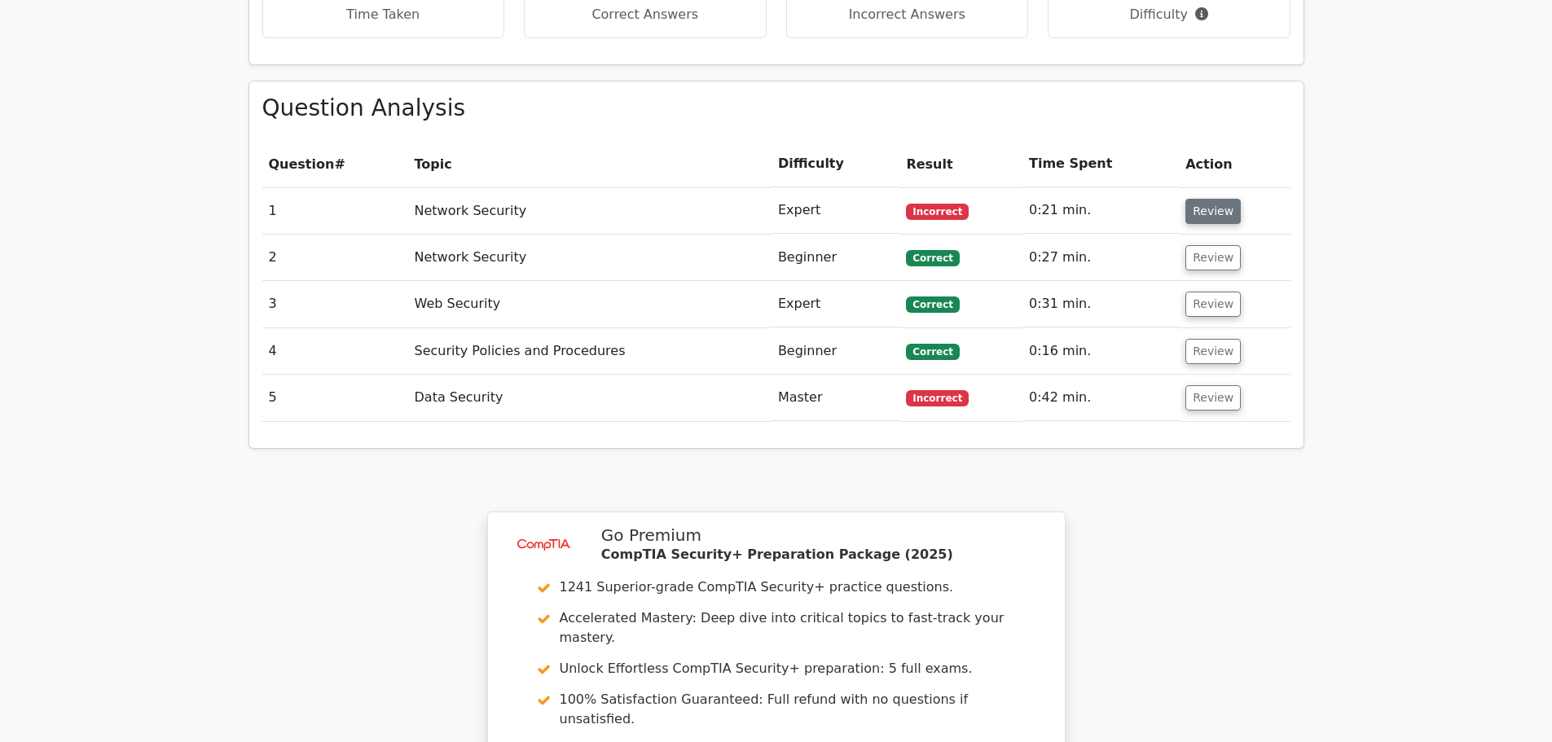
click at [1199, 199] on button "Review" at bounding box center [1213, 211] width 55 height 25
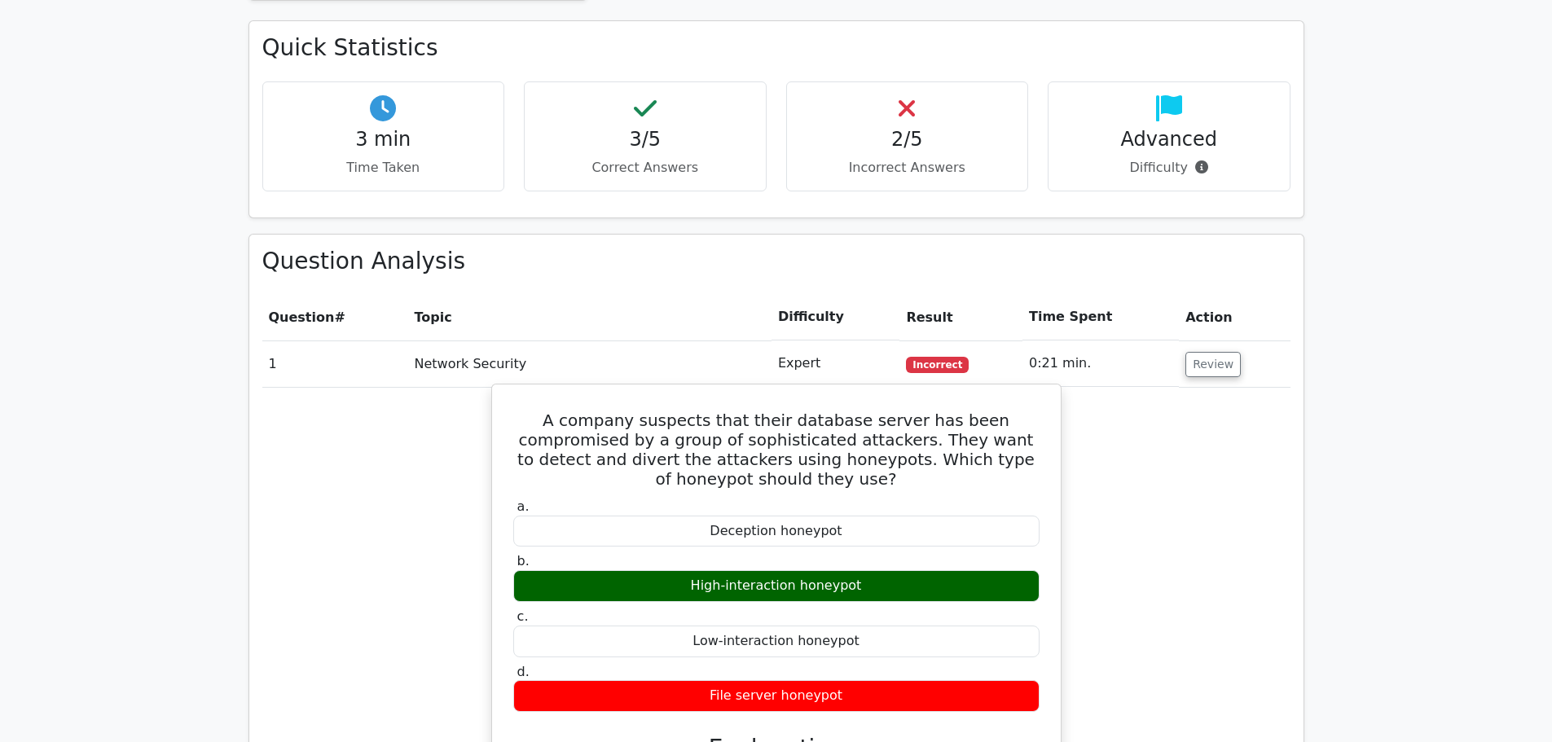
scroll to position [896, 0]
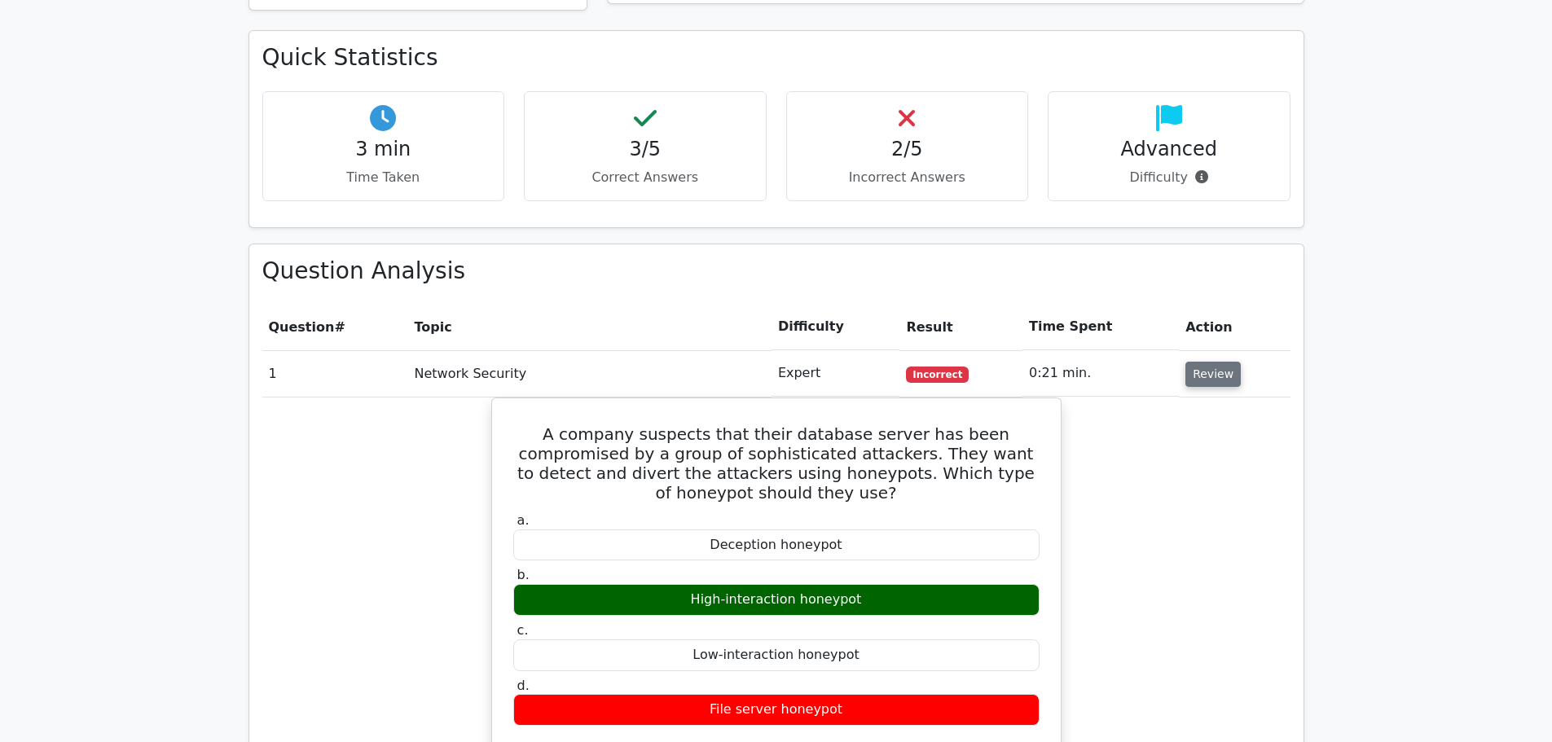
click at [1197, 362] on button "Review" at bounding box center [1213, 374] width 55 height 25
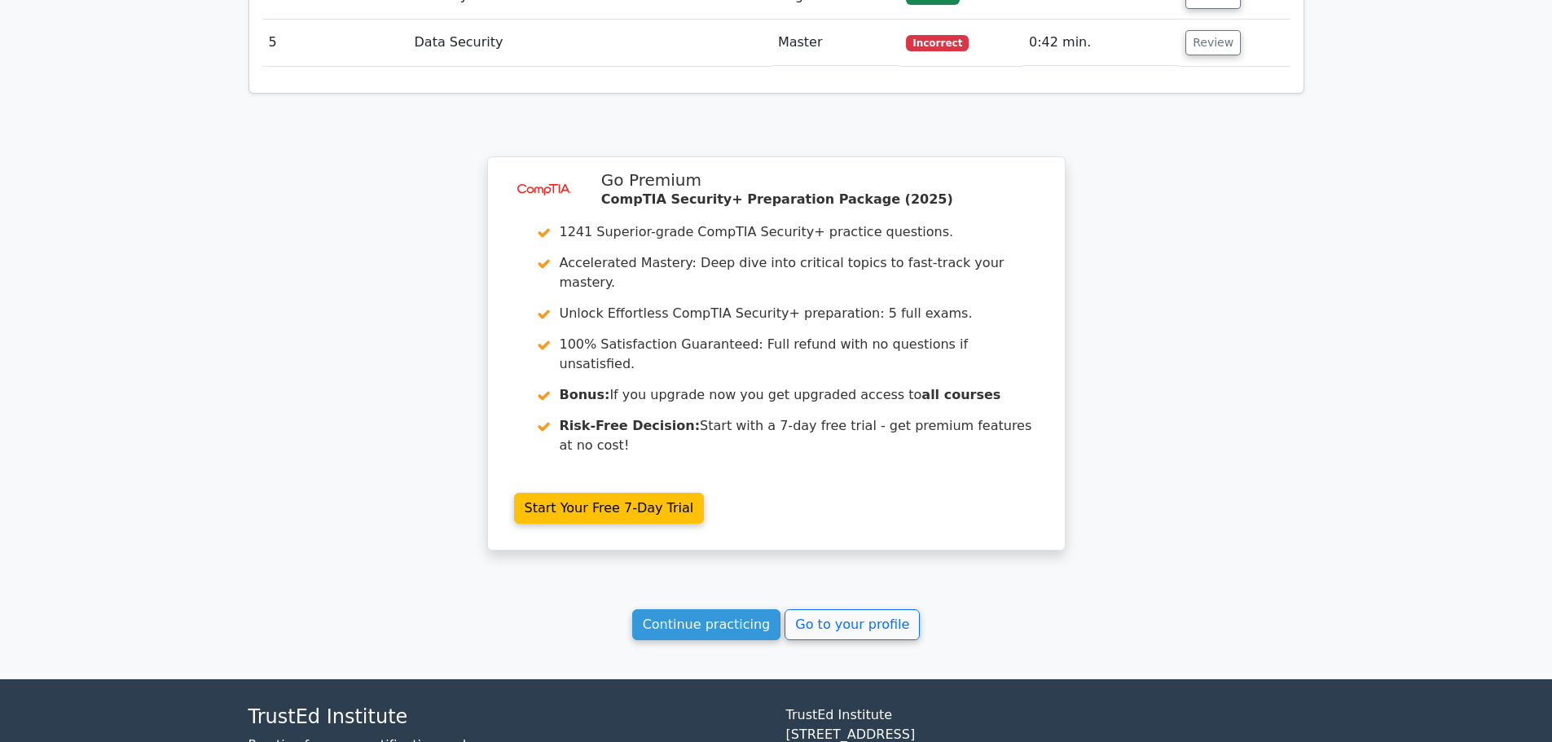
scroll to position [1428, 0]
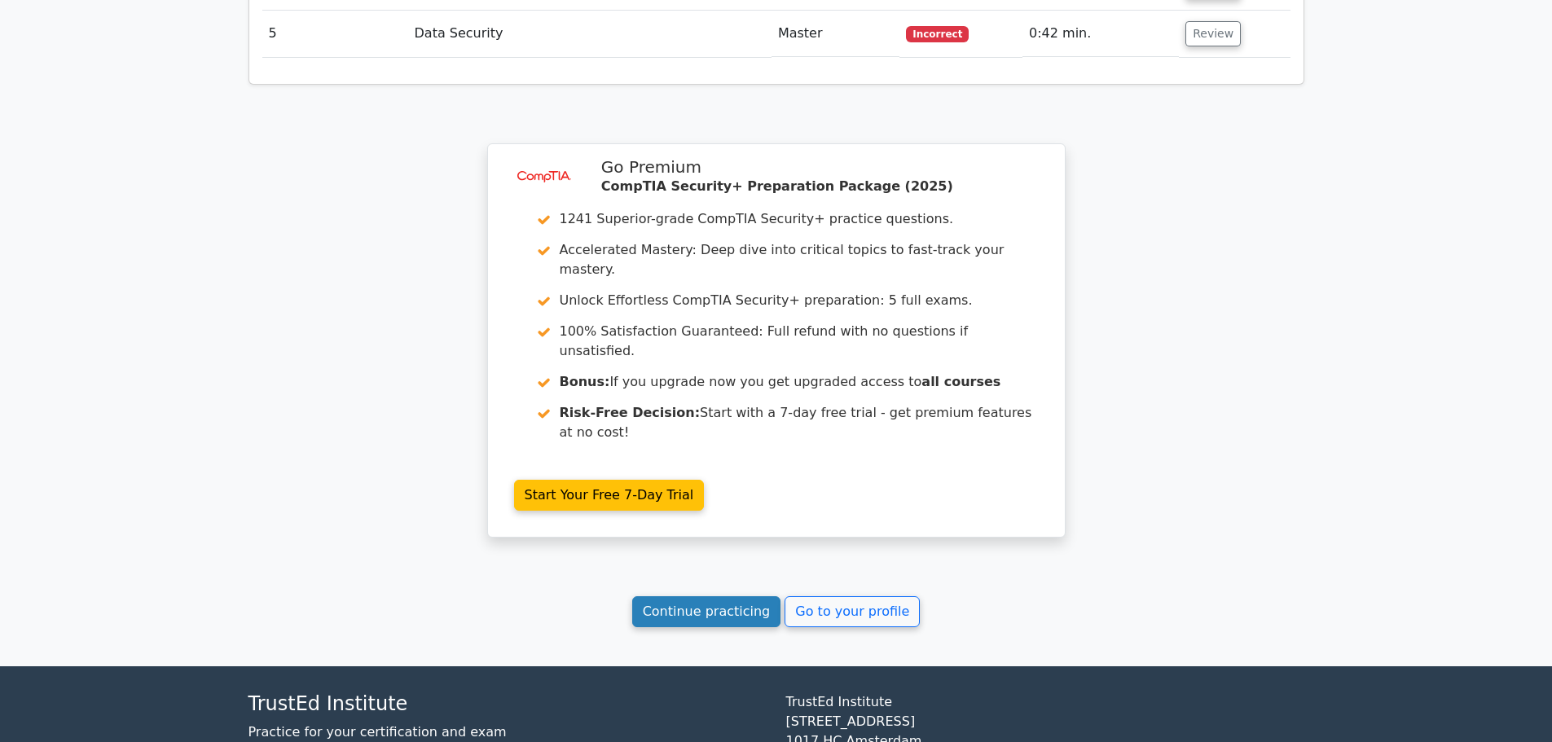
click at [714, 596] on link "Continue practicing" at bounding box center [706, 611] width 149 height 31
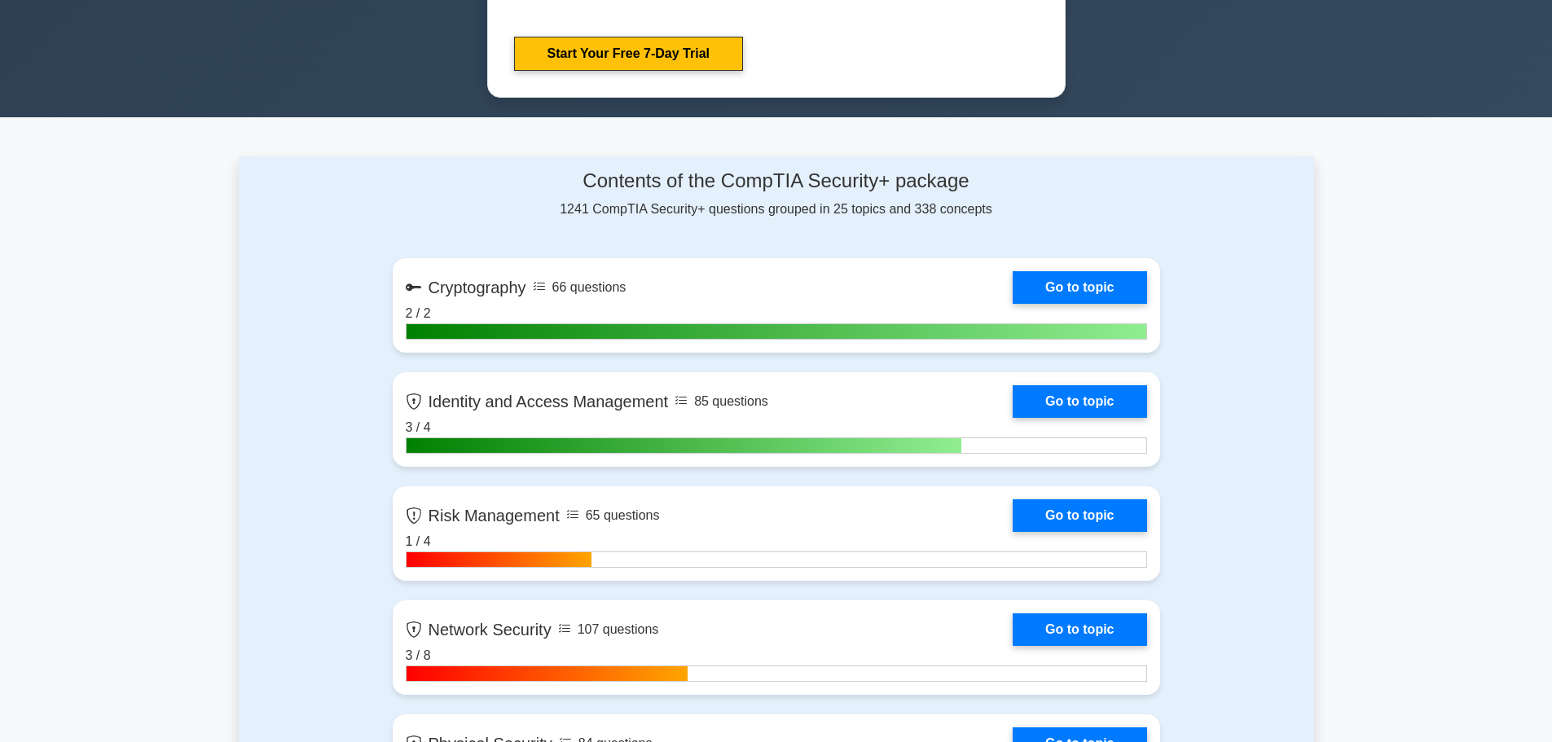
scroll to position [896, 0]
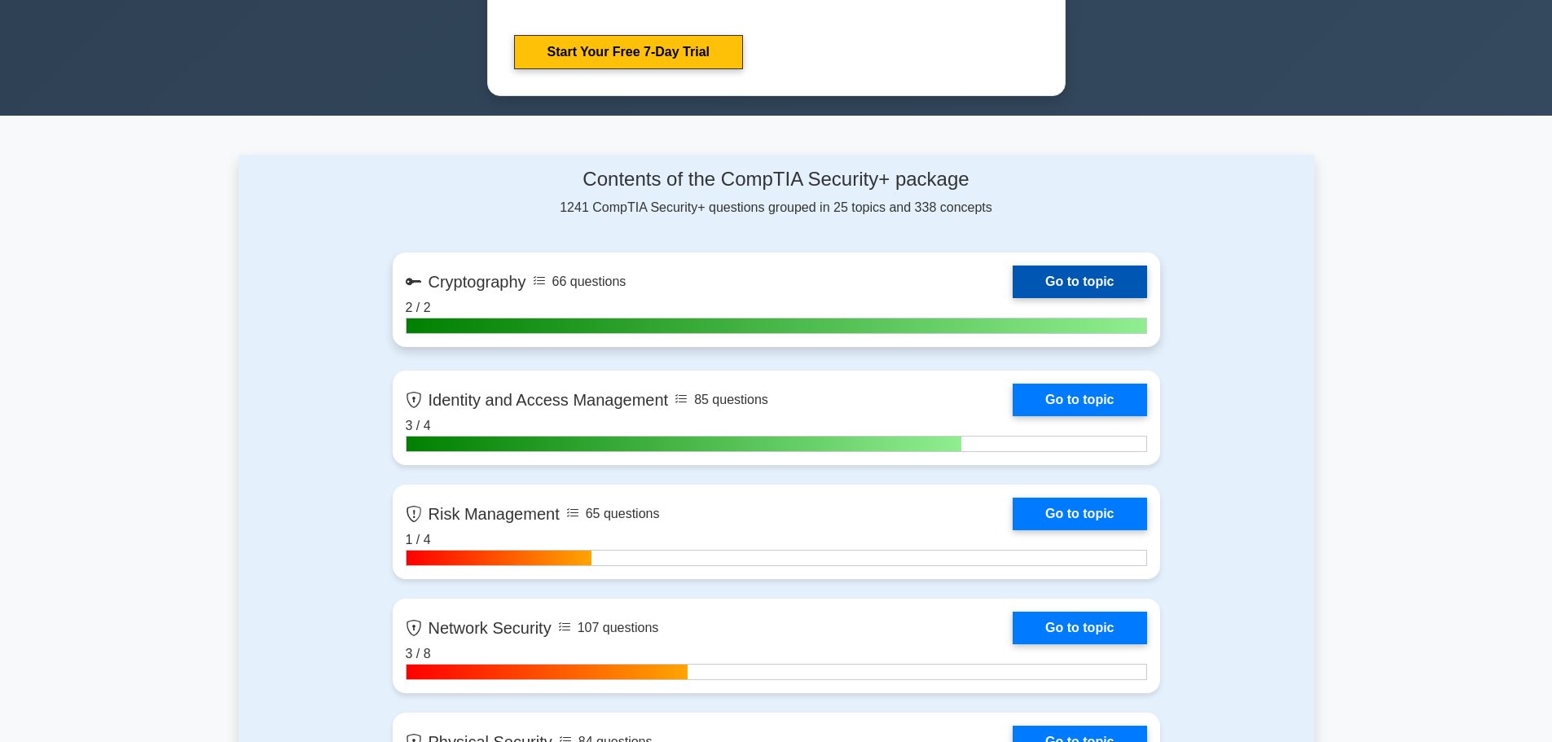
click at [1028, 286] on link "Go to topic" at bounding box center [1080, 282] width 134 height 33
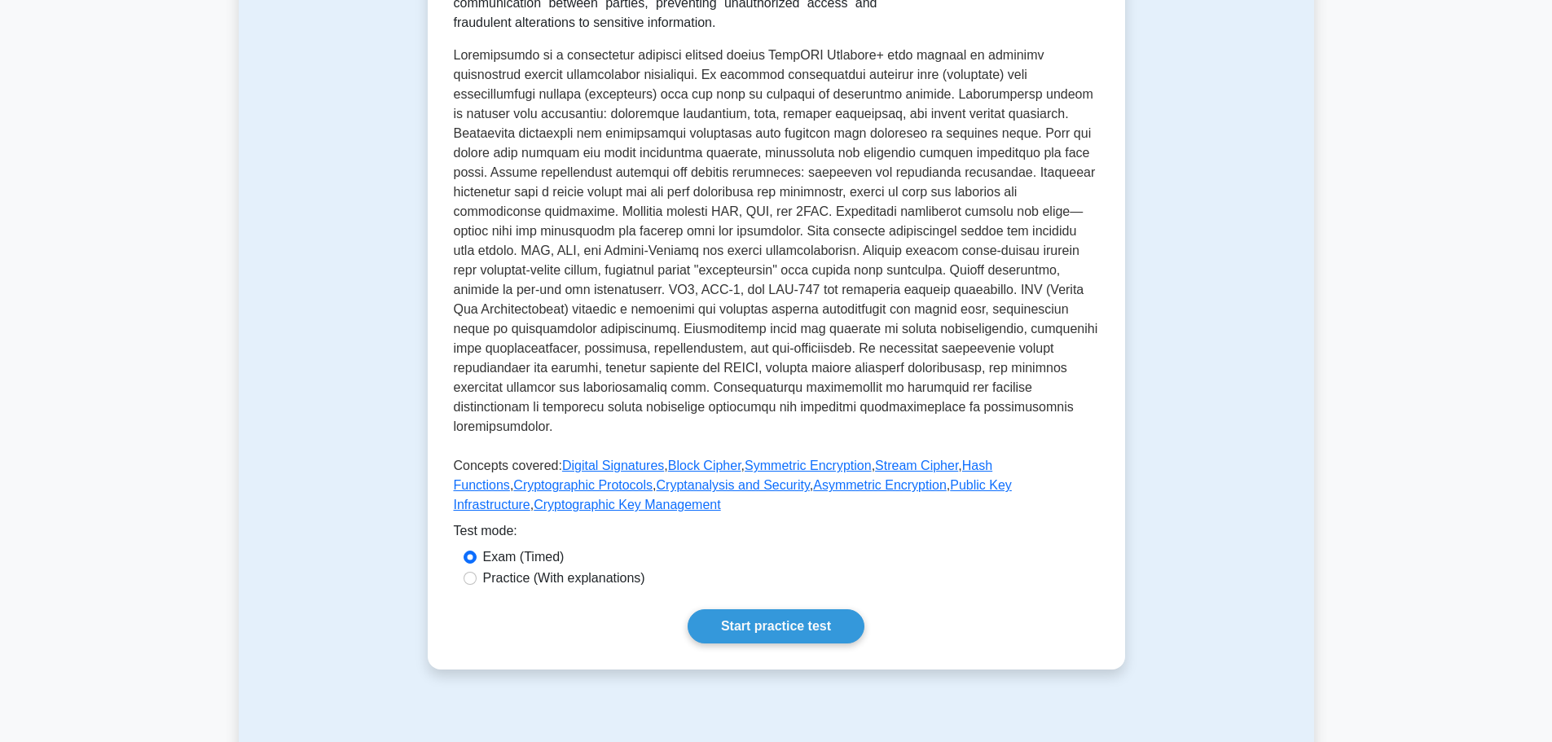
scroll to position [81, 0]
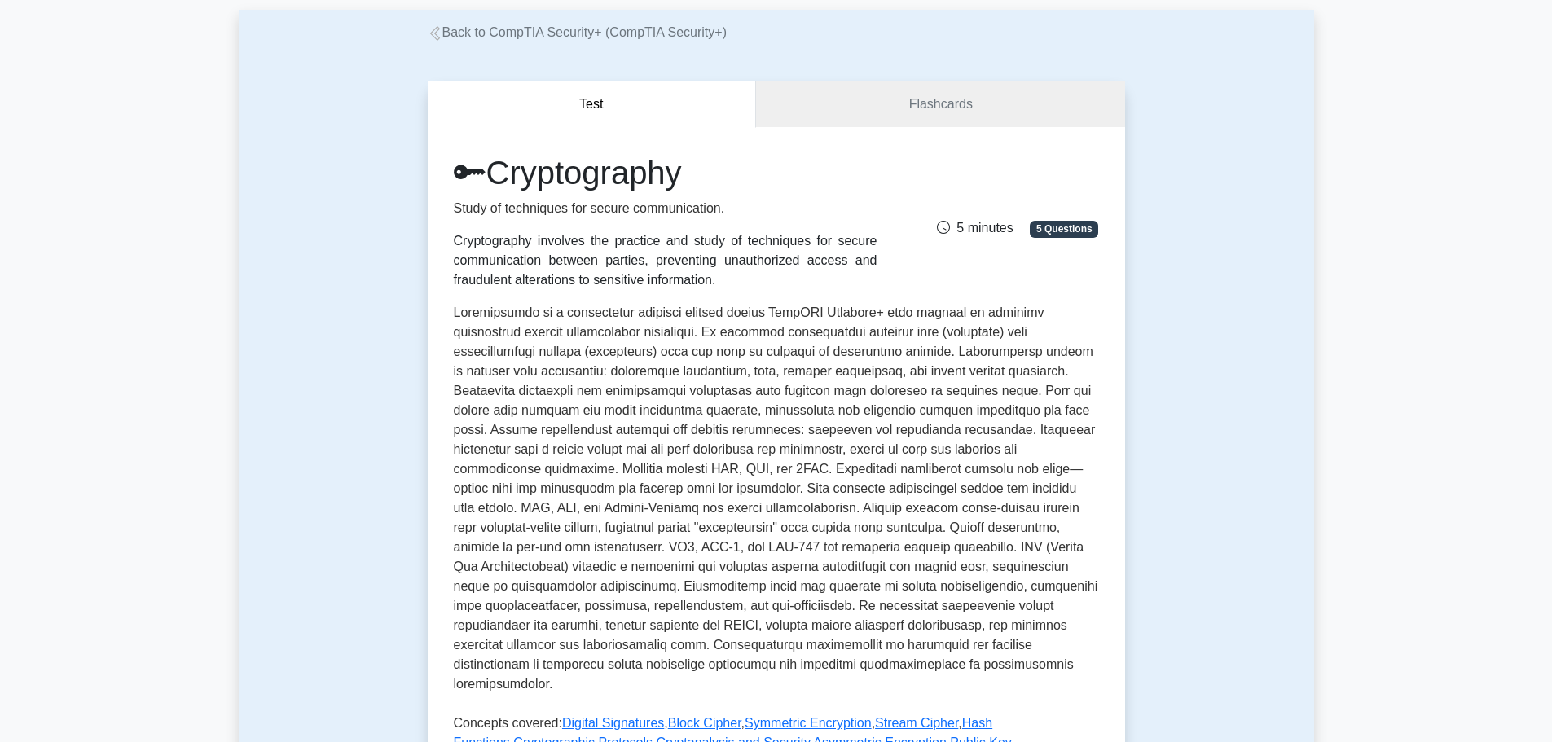
click at [433, 36] on icon at bounding box center [435, 33] width 15 height 15
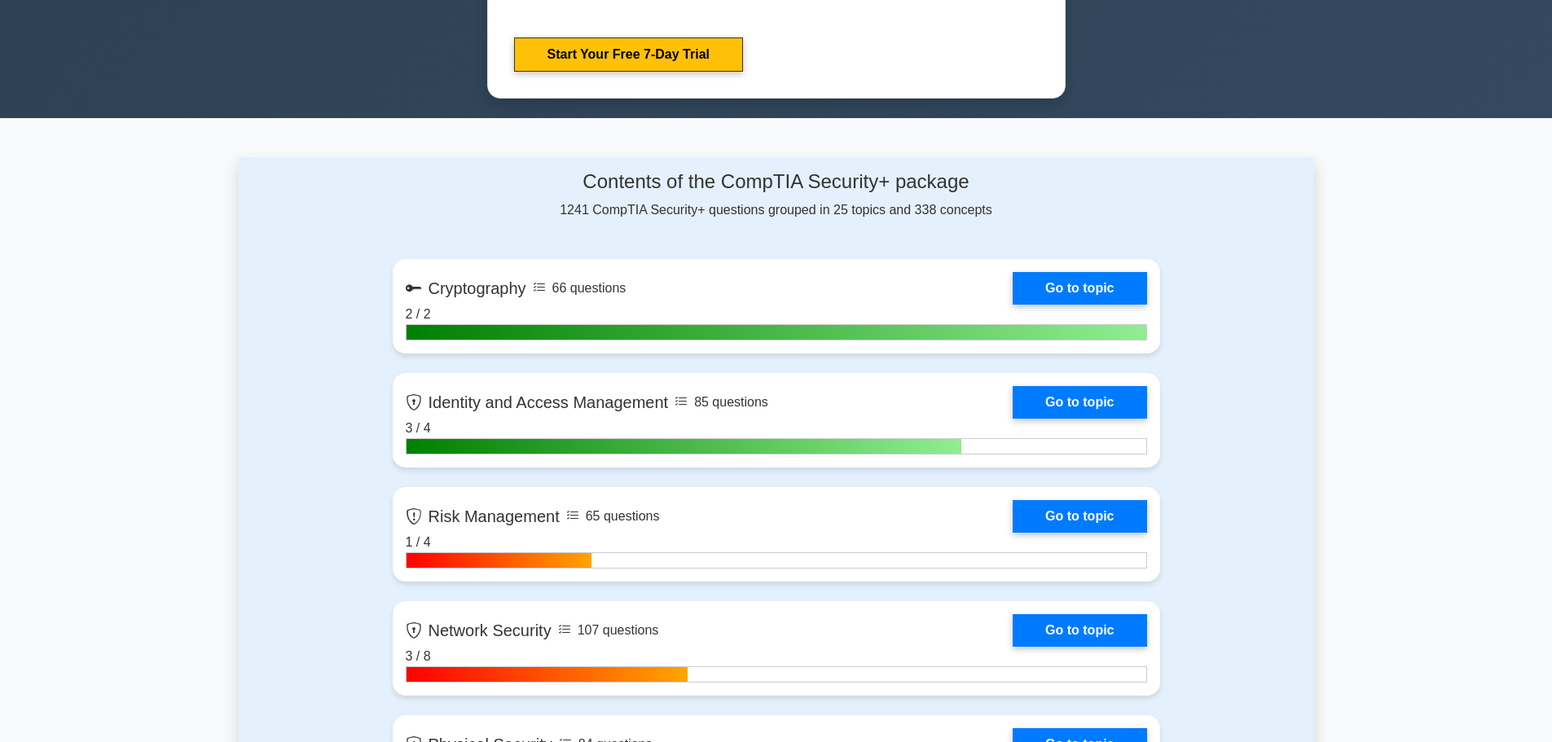
scroll to position [896, 0]
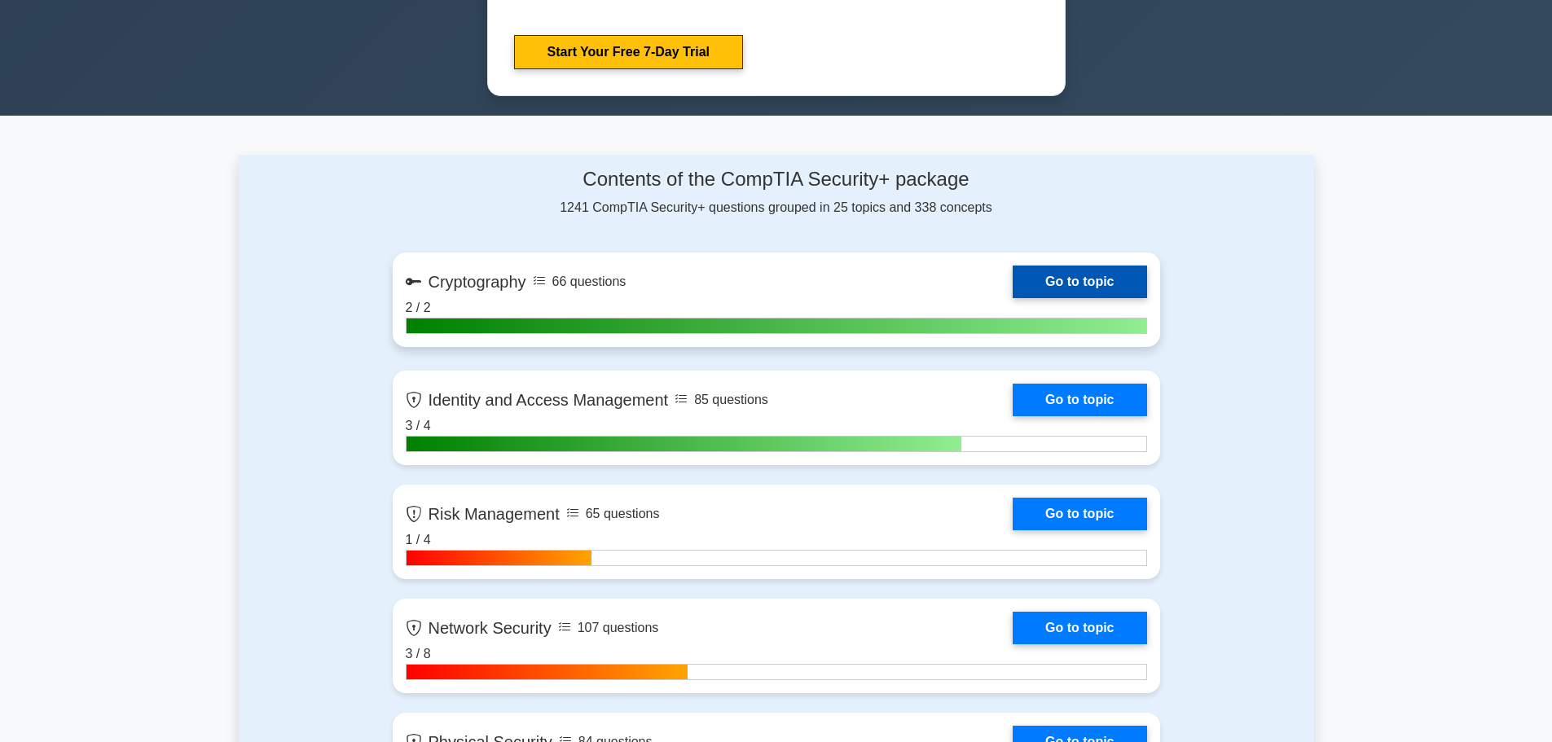
click at [1013, 298] on link "Go to topic" at bounding box center [1080, 282] width 134 height 33
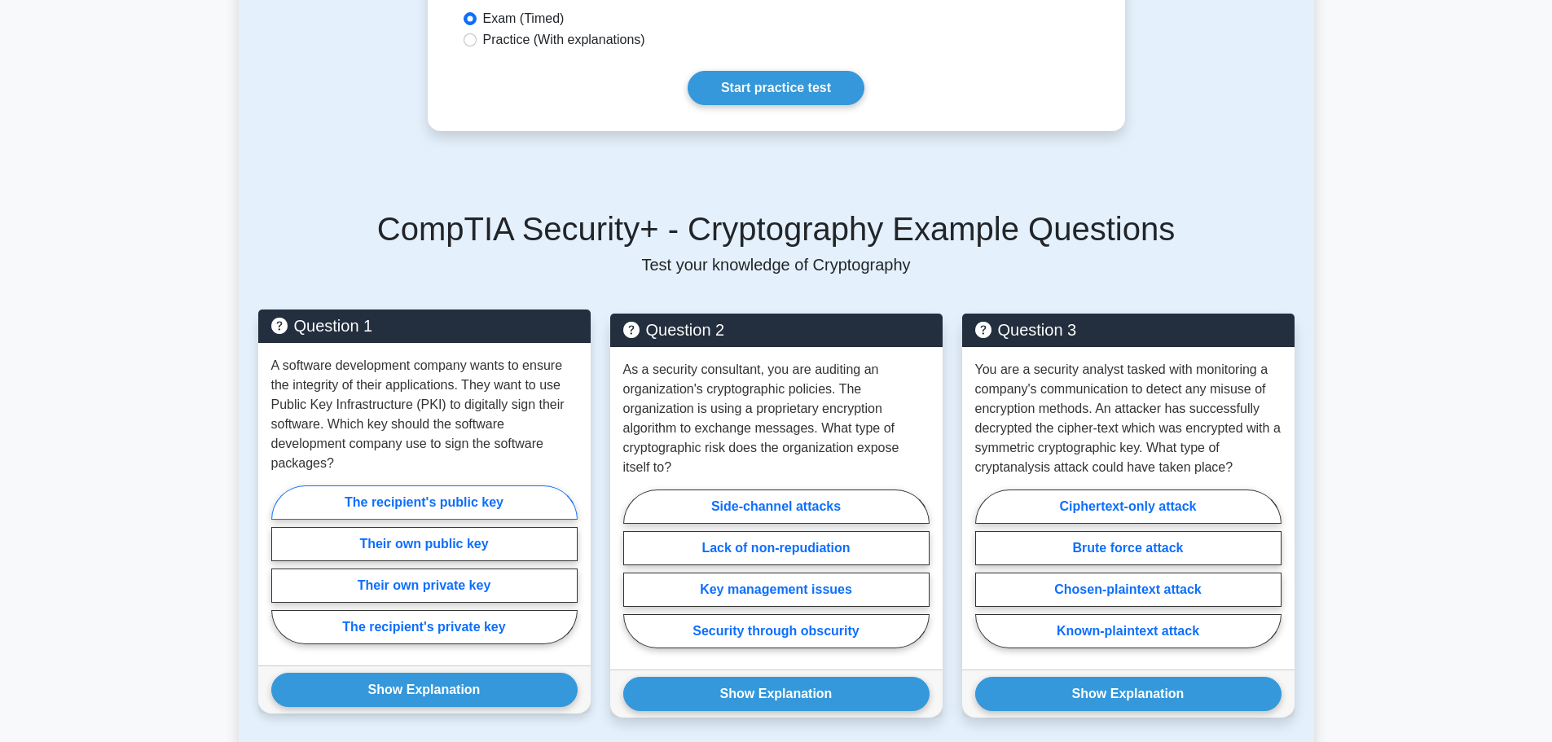
scroll to position [1059, 0]
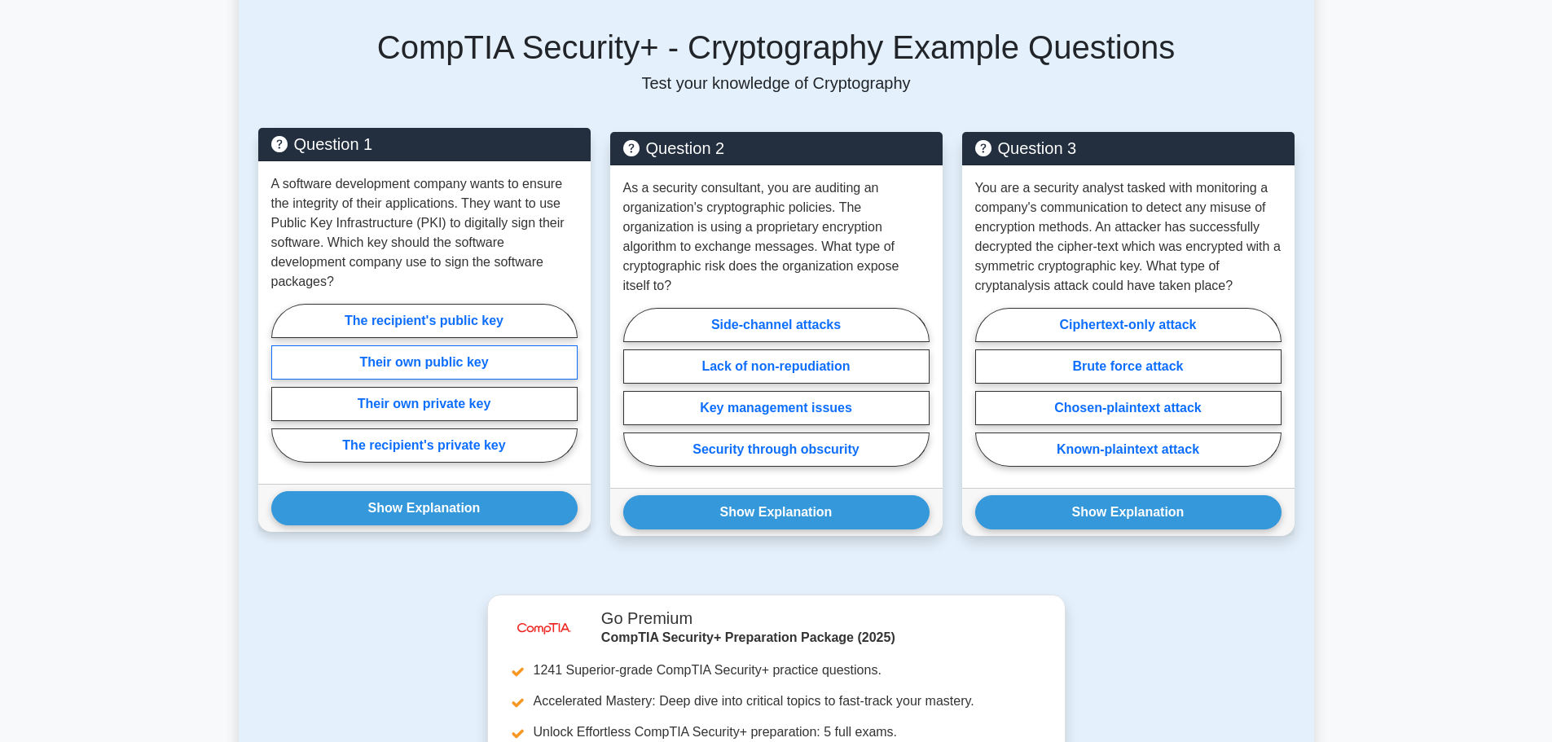
click at [478, 345] on label "Their own public key" at bounding box center [424, 362] width 306 height 34
click at [282, 383] on input "Their own public key" at bounding box center [276, 388] width 11 height 11
radio input "true"
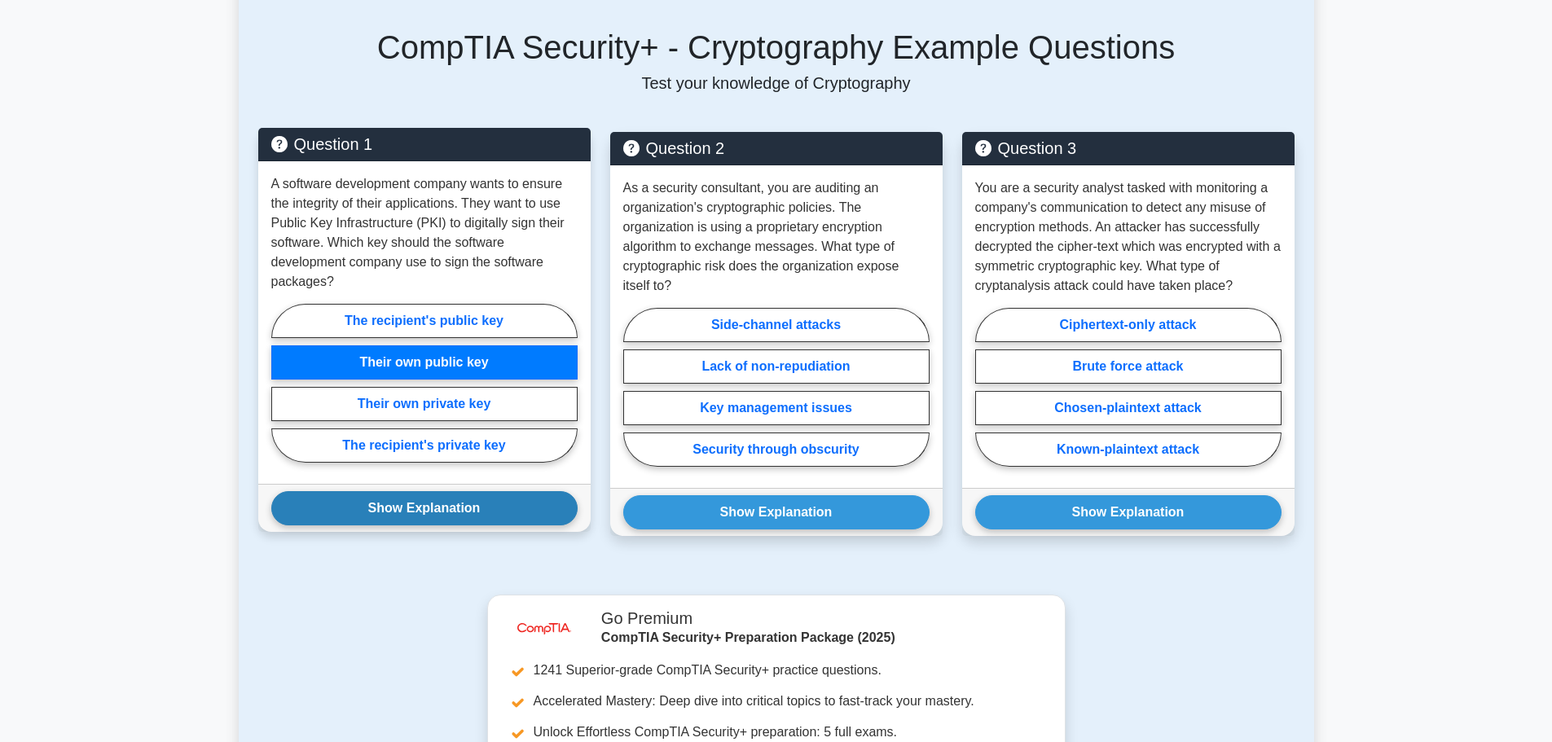
click at [477, 491] on button "Show Explanation" at bounding box center [424, 508] width 306 height 34
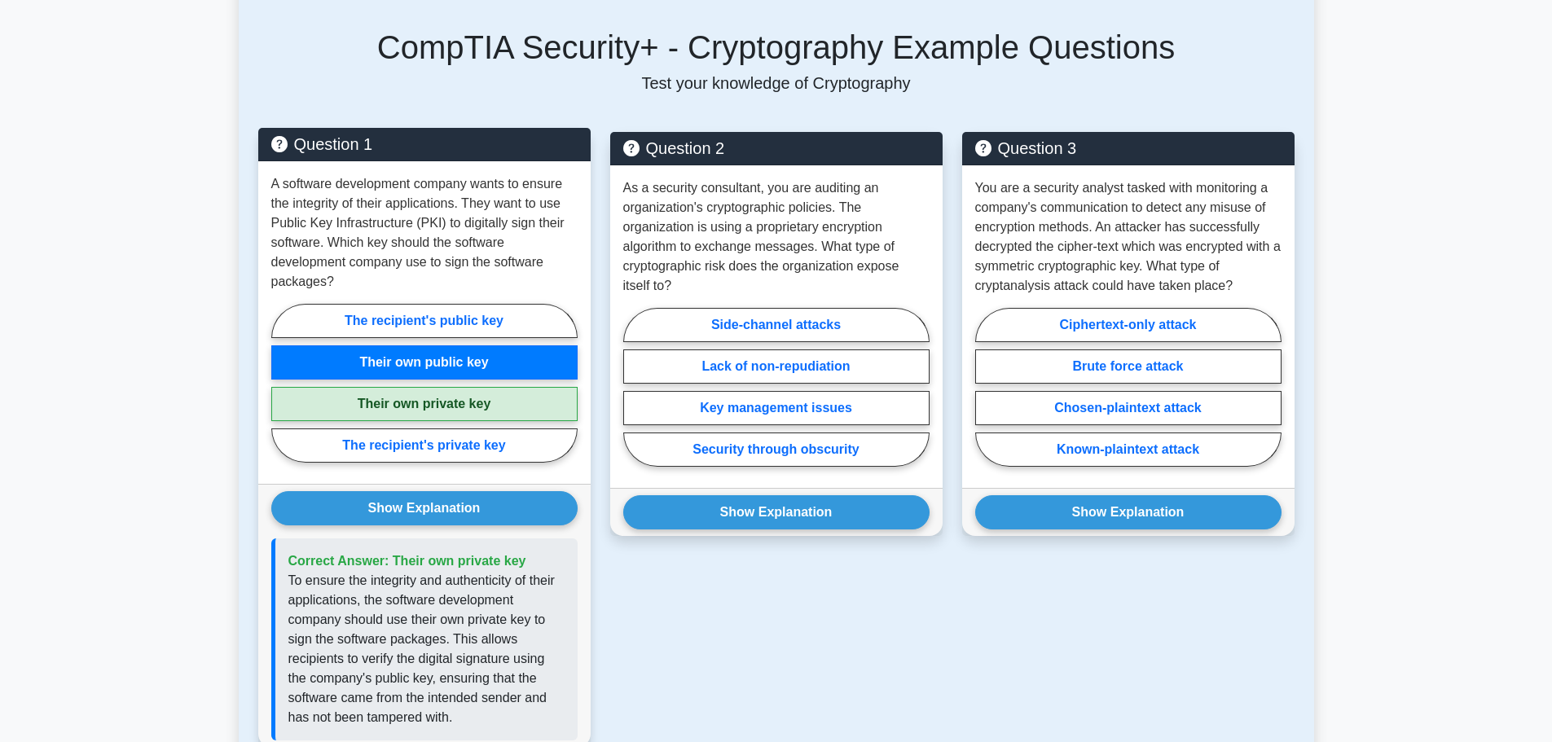
click at [494, 388] on label "Their own private key" at bounding box center [424, 404] width 306 height 34
click at [282, 388] on input "Their own private key" at bounding box center [276, 388] width 11 height 11
radio input "true"
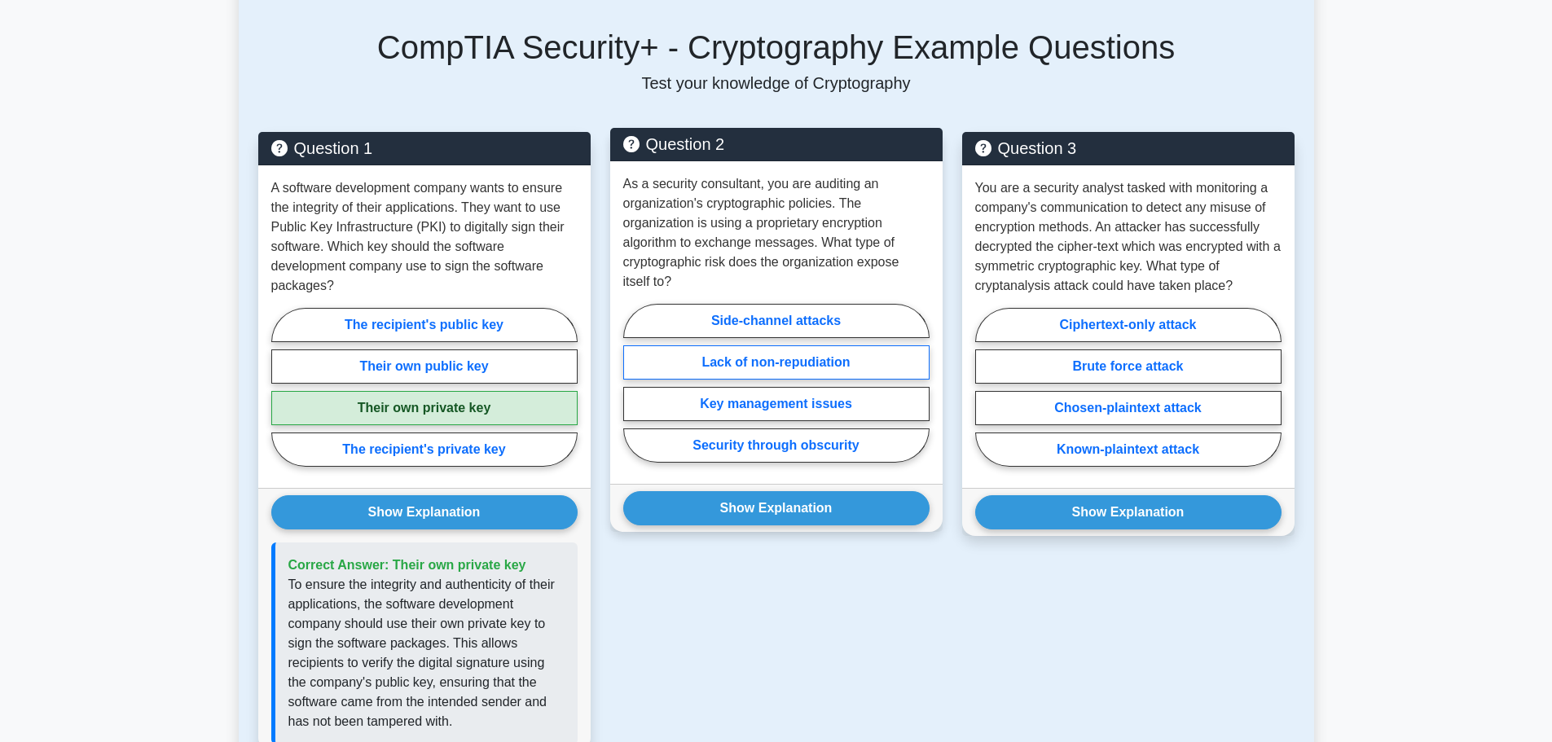
click at [797, 345] on label "Lack of non-repudiation" at bounding box center [776, 362] width 306 height 34
click at [634, 383] on input "Lack of non-repudiation" at bounding box center [628, 388] width 11 height 11
radio input "true"
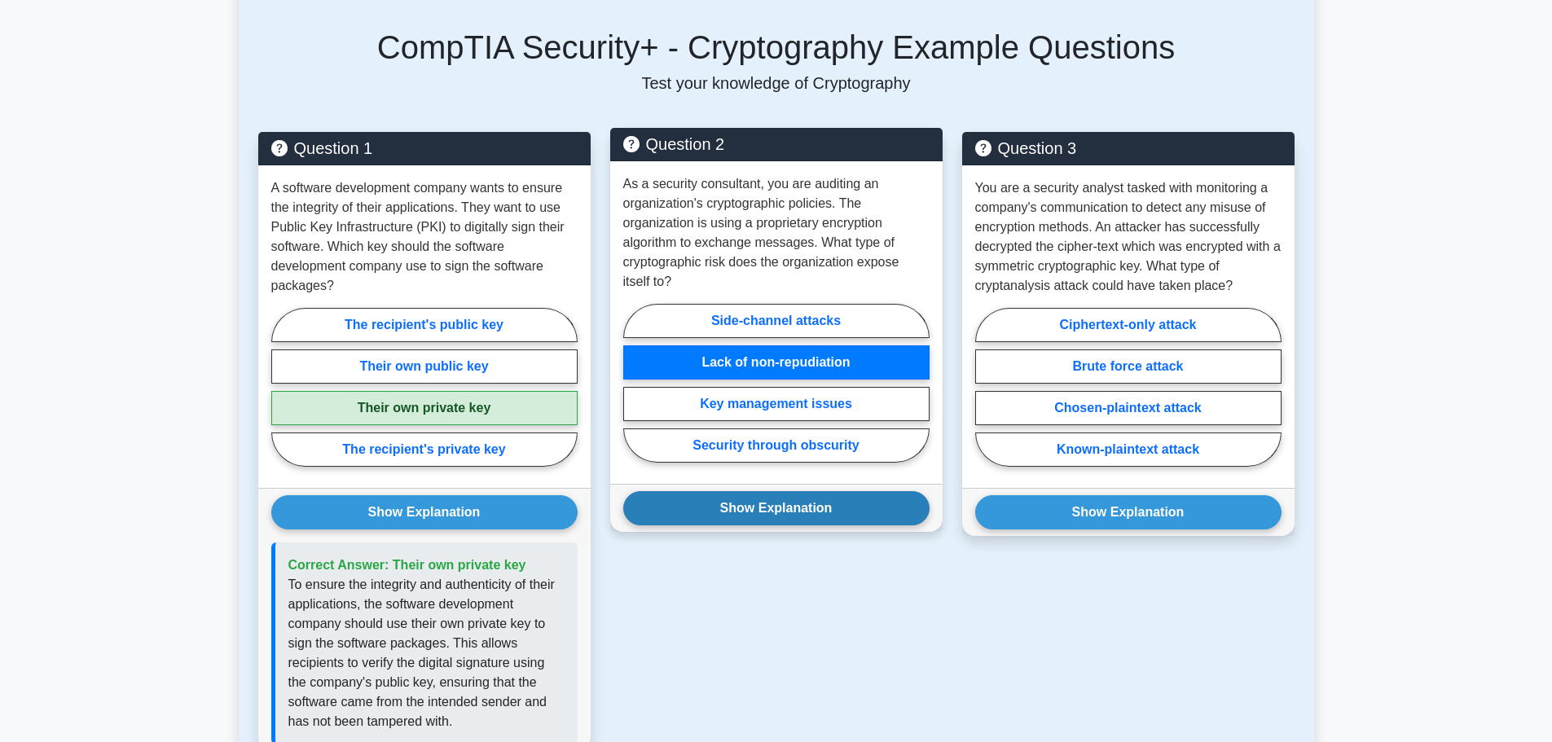
click at [757, 491] on button "Show Explanation" at bounding box center [776, 508] width 306 height 34
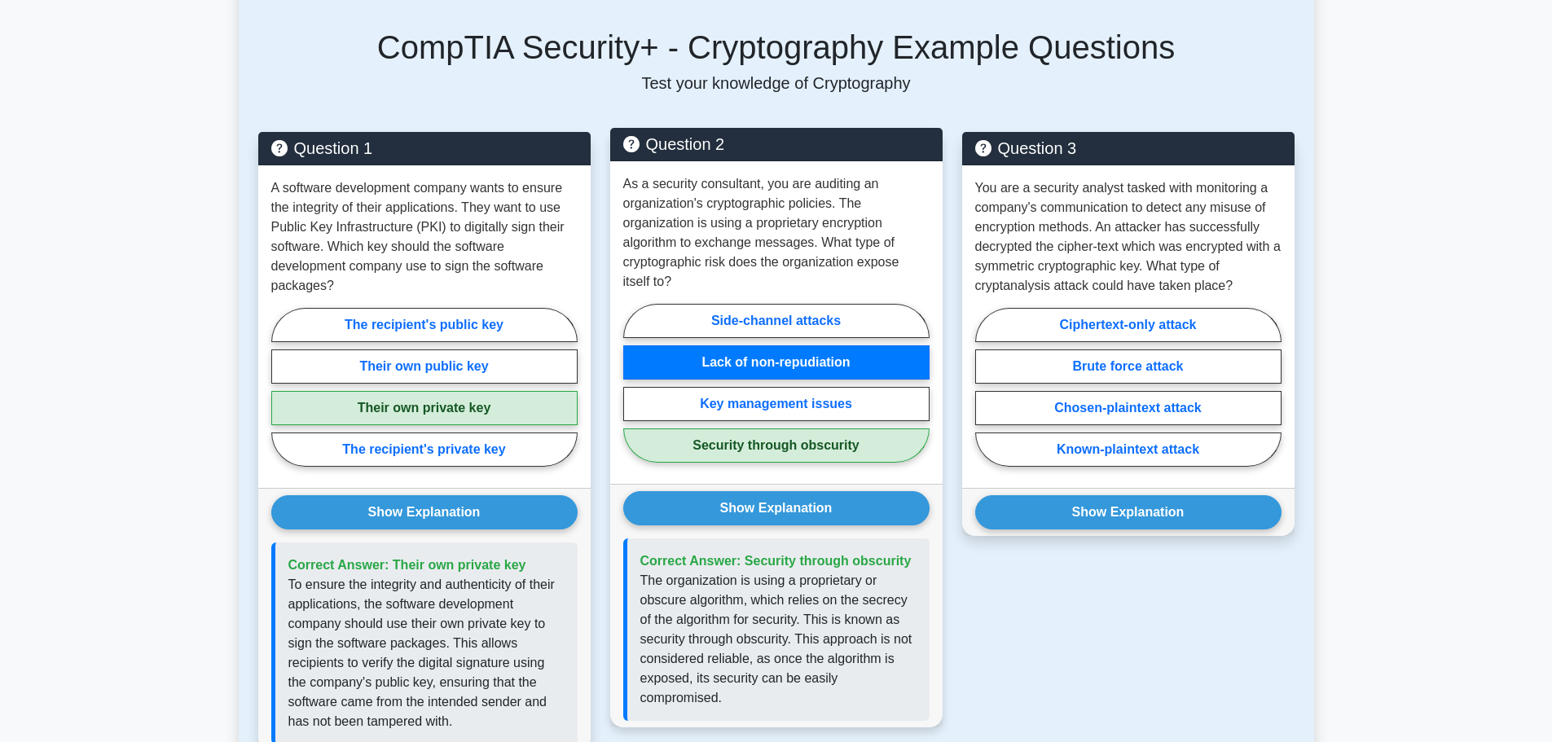
click at [777, 429] on label "Security through obscurity" at bounding box center [776, 446] width 306 height 34
click at [634, 394] on input "Security through obscurity" at bounding box center [628, 388] width 11 height 11
radio input "true"
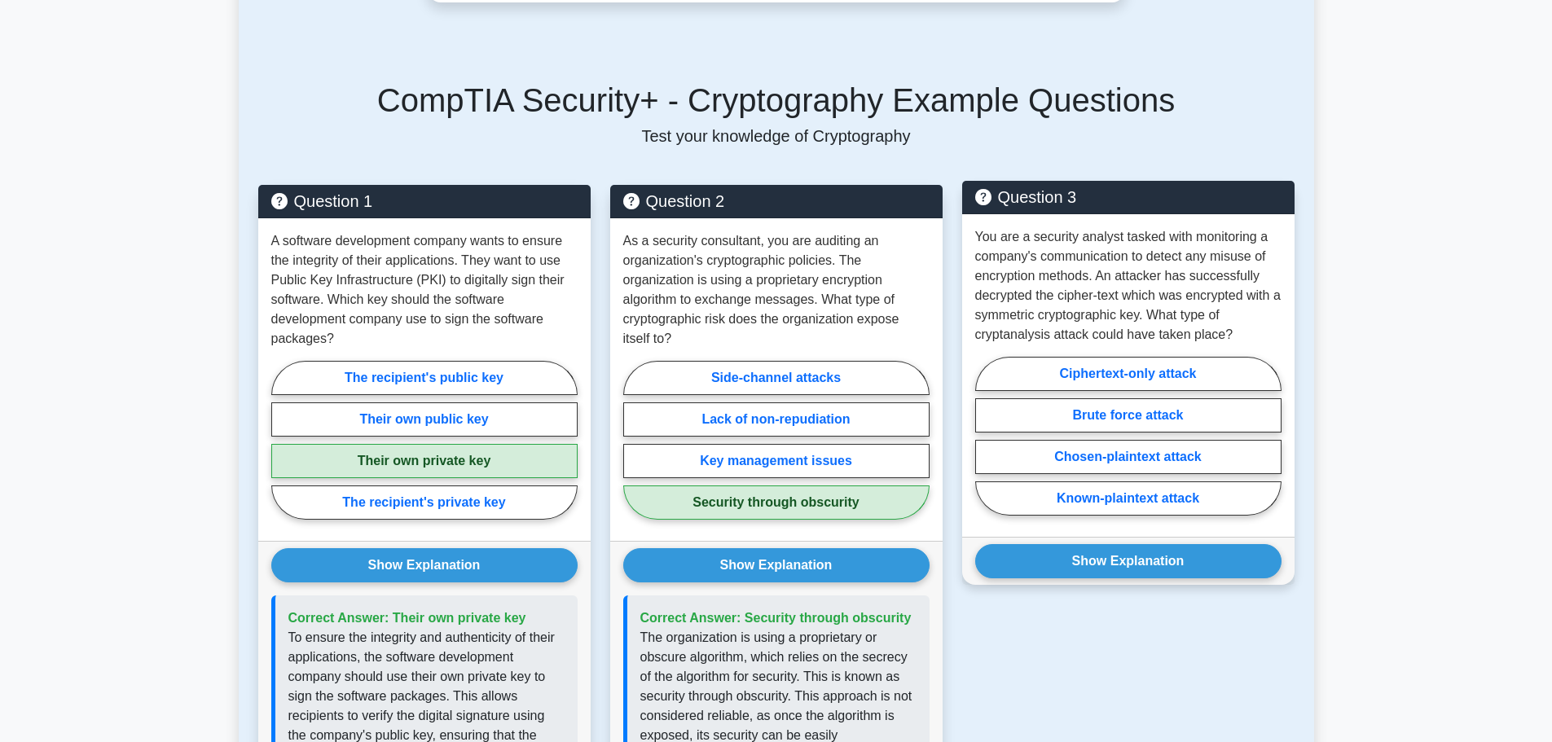
scroll to position [978, 0]
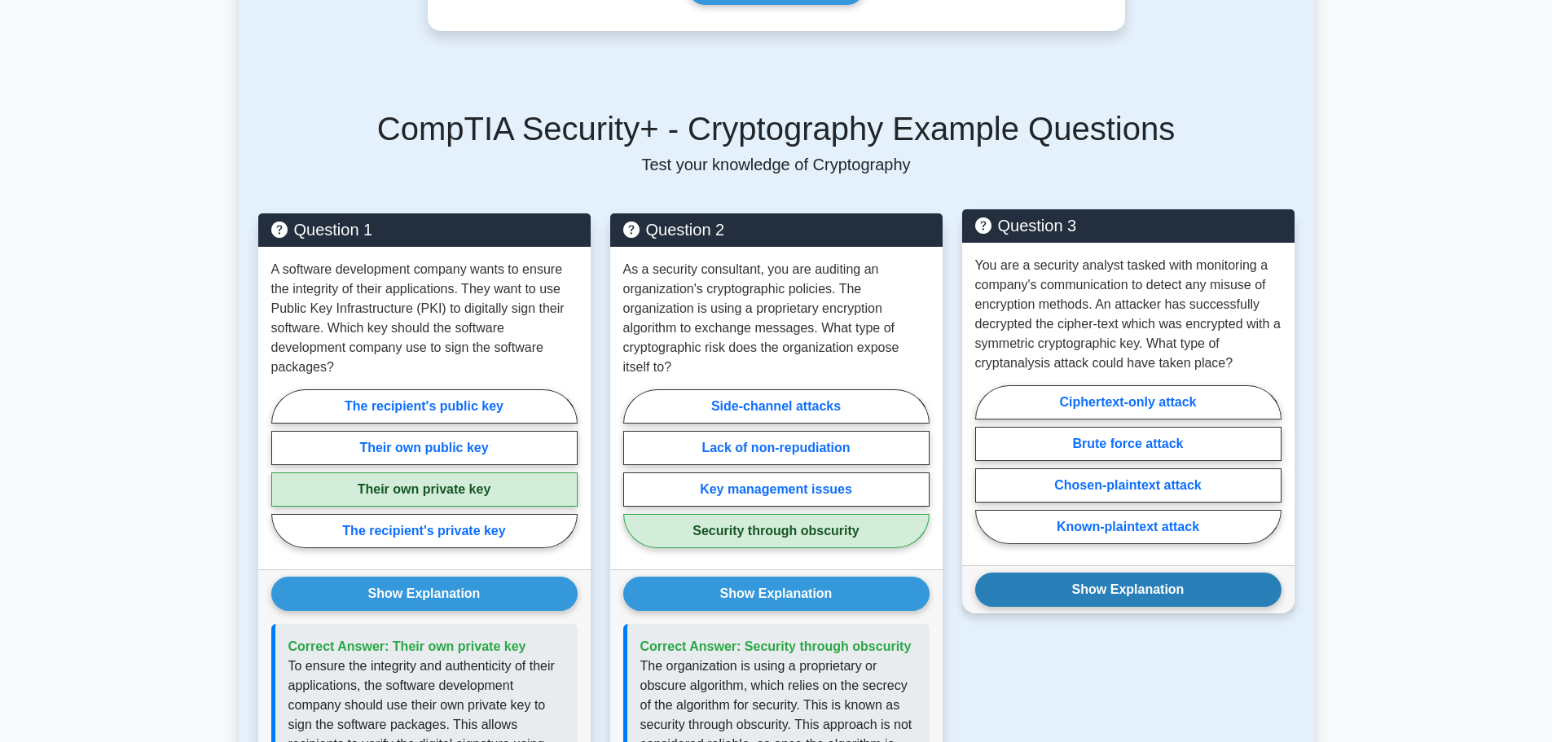
click at [1091, 574] on button "Show Explanation" at bounding box center [1128, 590] width 306 height 34
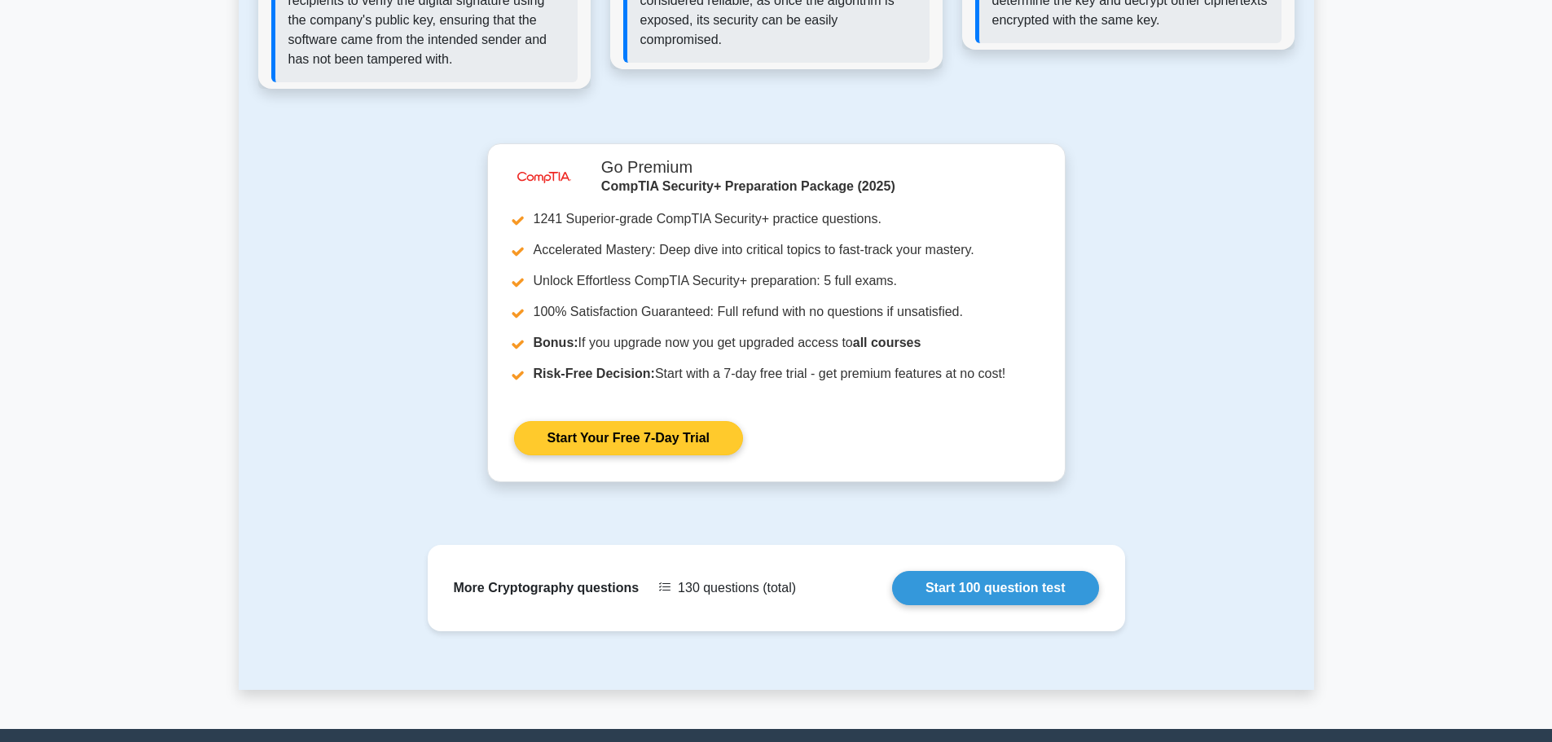
scroll to position [1869, 0]
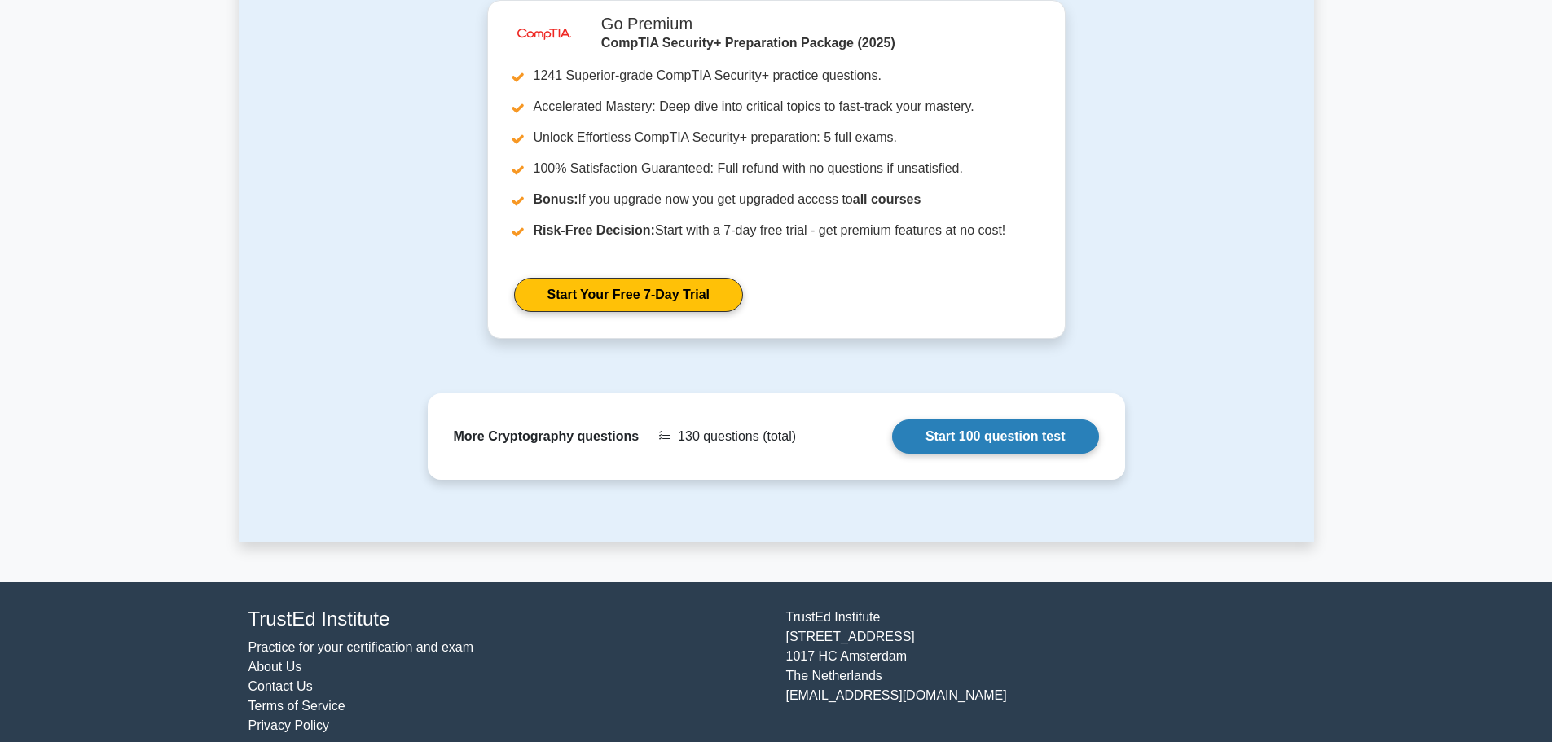
click at [957, 420] on link "Start 100 question test" at bounding box center [995, 437] width 207 height 34
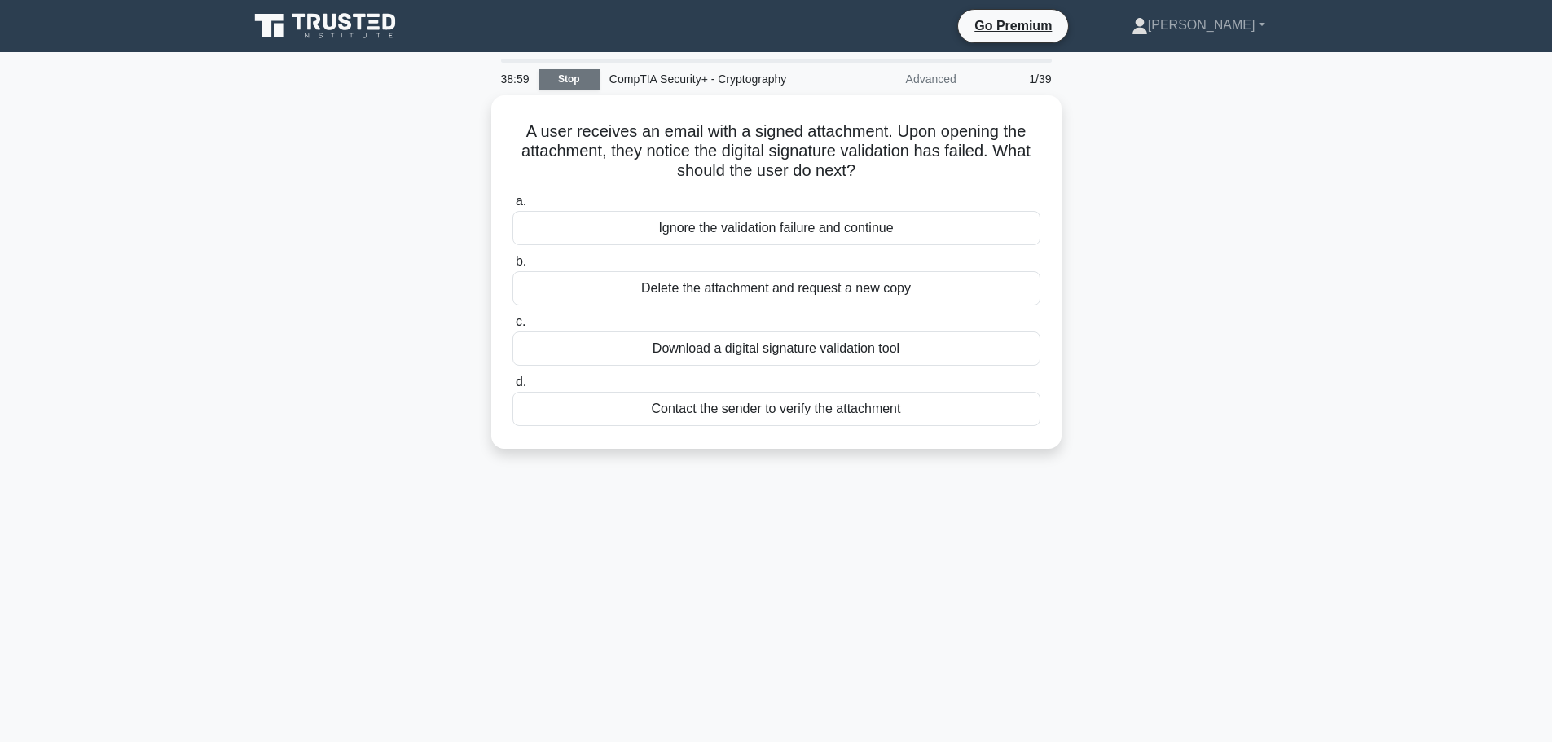
click at [556, 77] on link "Stop" at bounding box center [569, 79] width 61 height 20
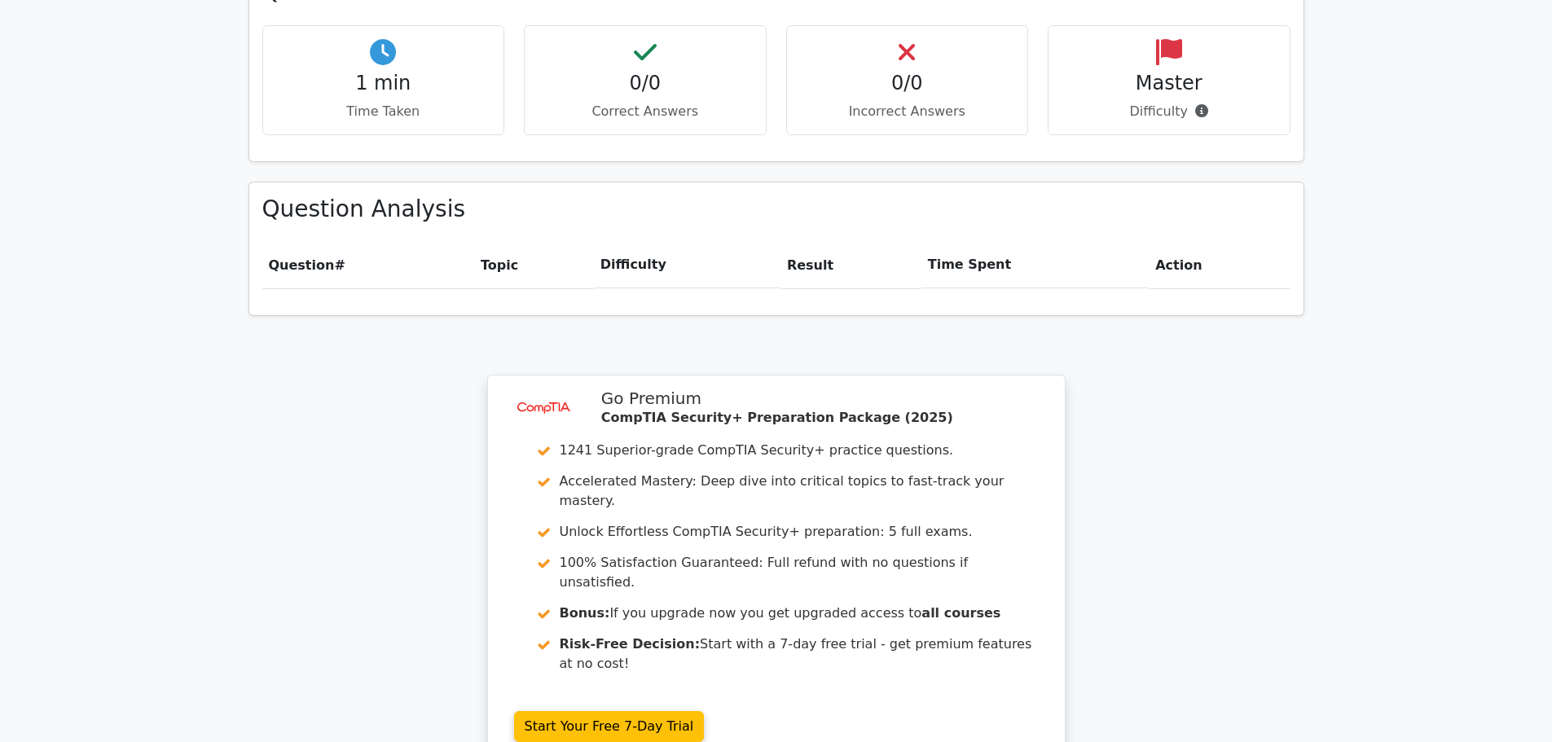
scroll to position [1141, 0]
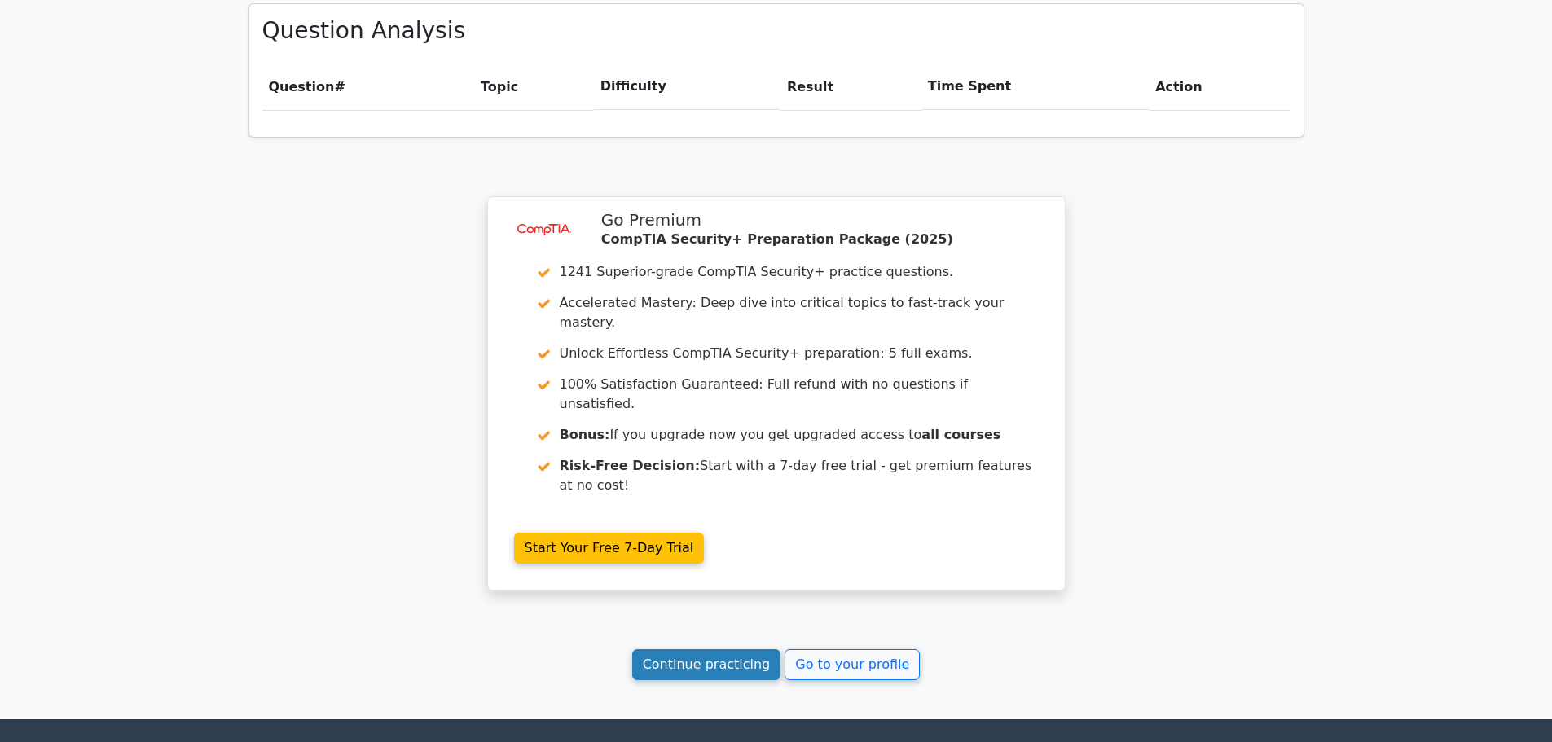
click at [752, 649] on link "Continue practicing" at bounding box center [706, 664] width 149 height 31
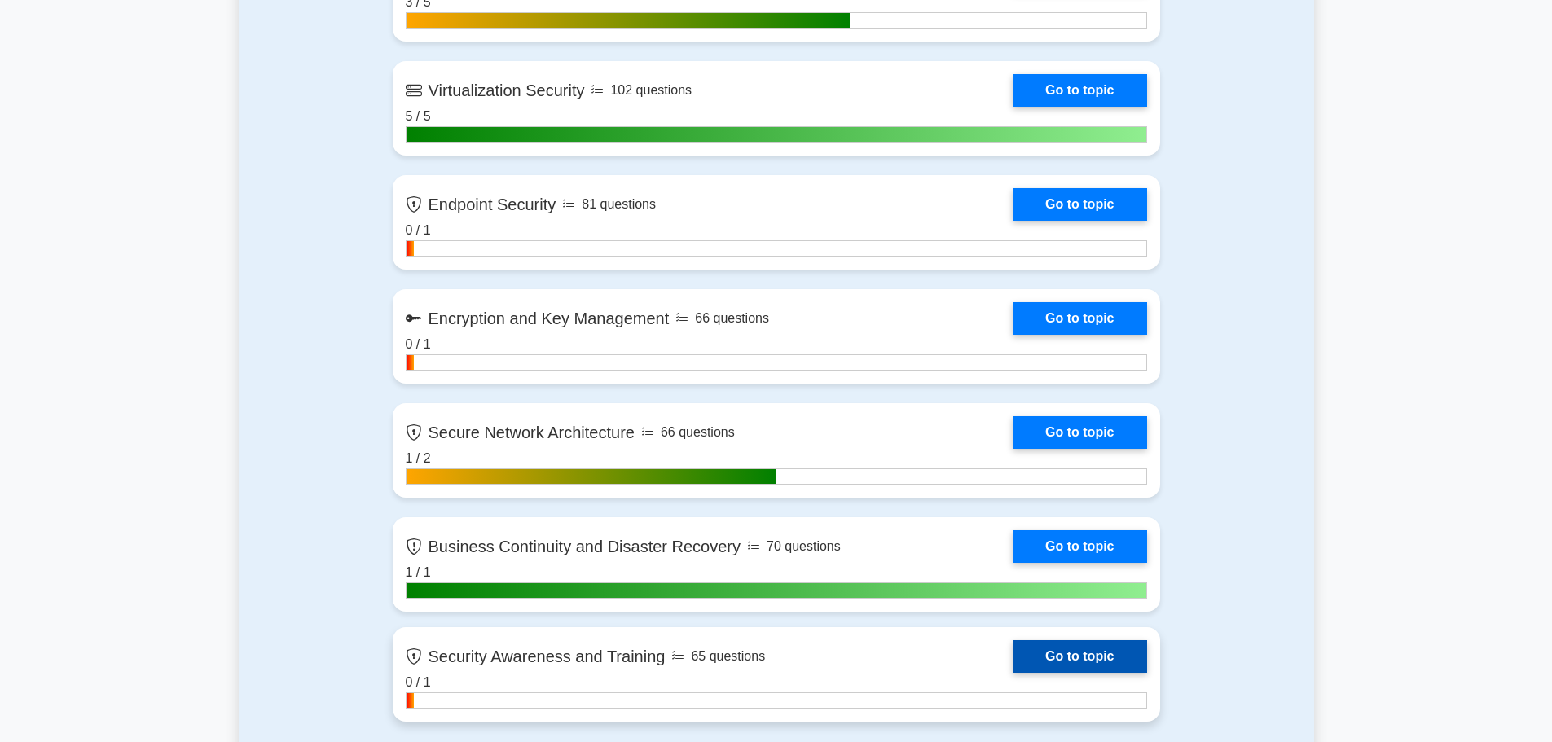
scroll to position [3259, 0]
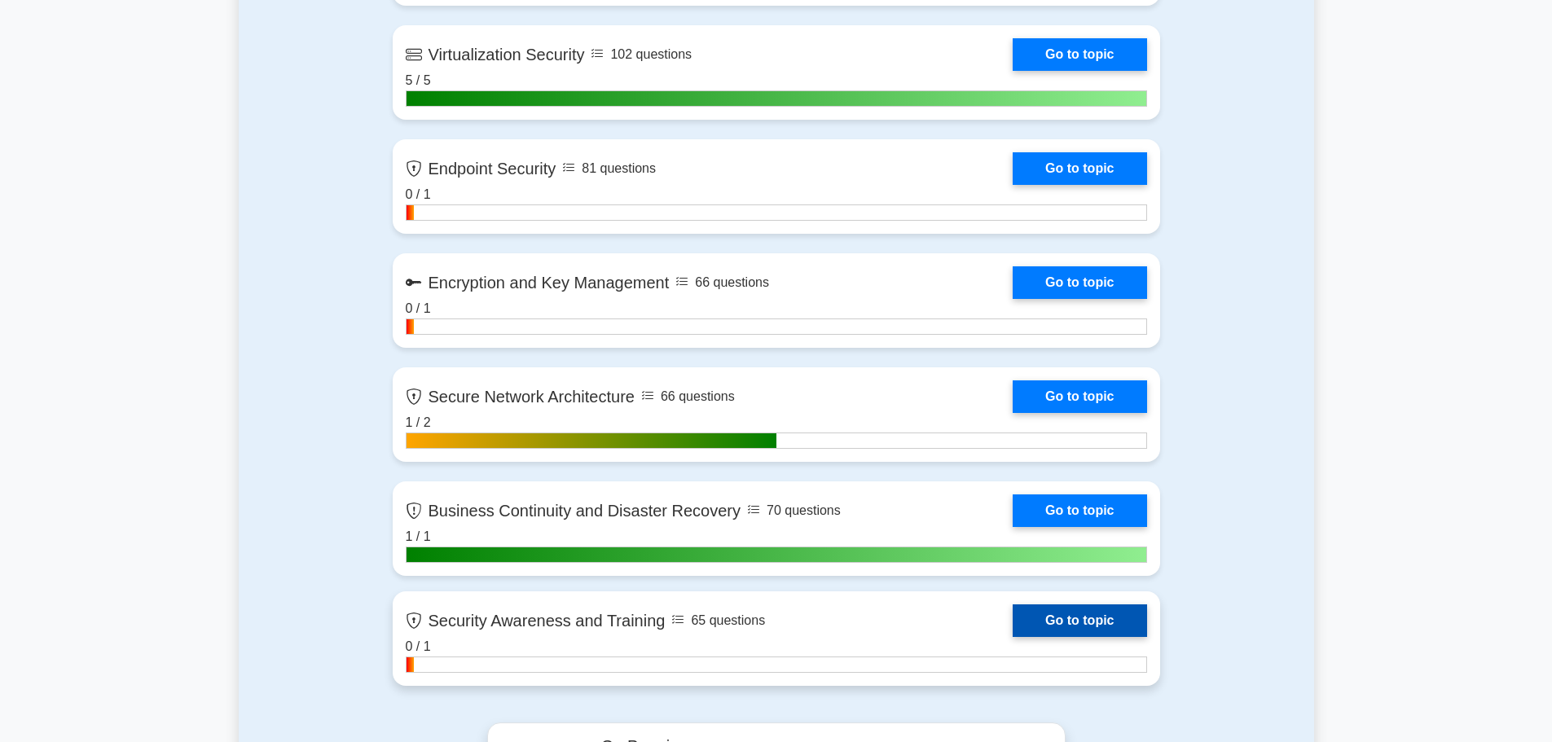
click at [1047, 630] on link "Go to topic" at bounding box center [1080, 621] width 134 height 33
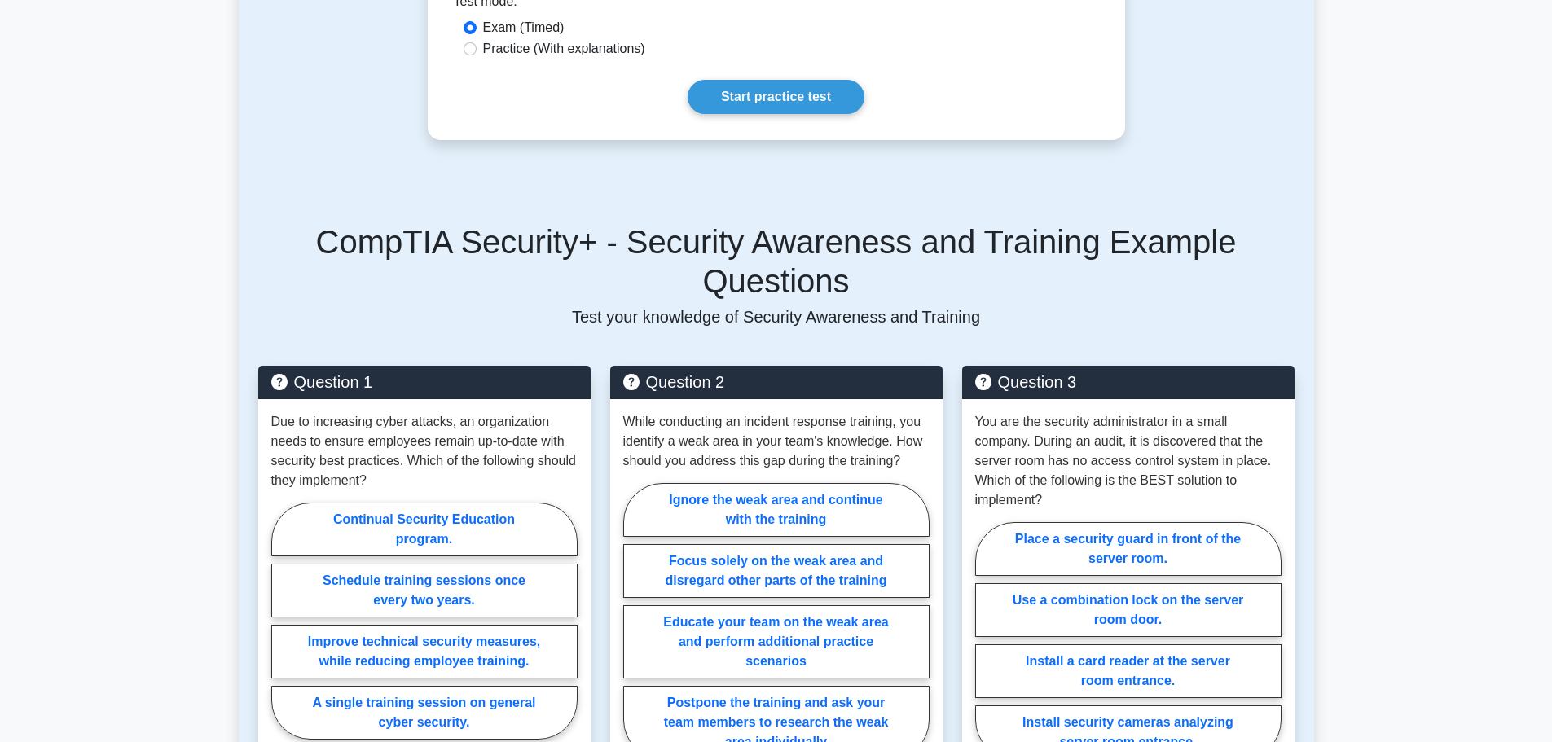
scroll to position [978, 0]
